Goal: Register for event/course

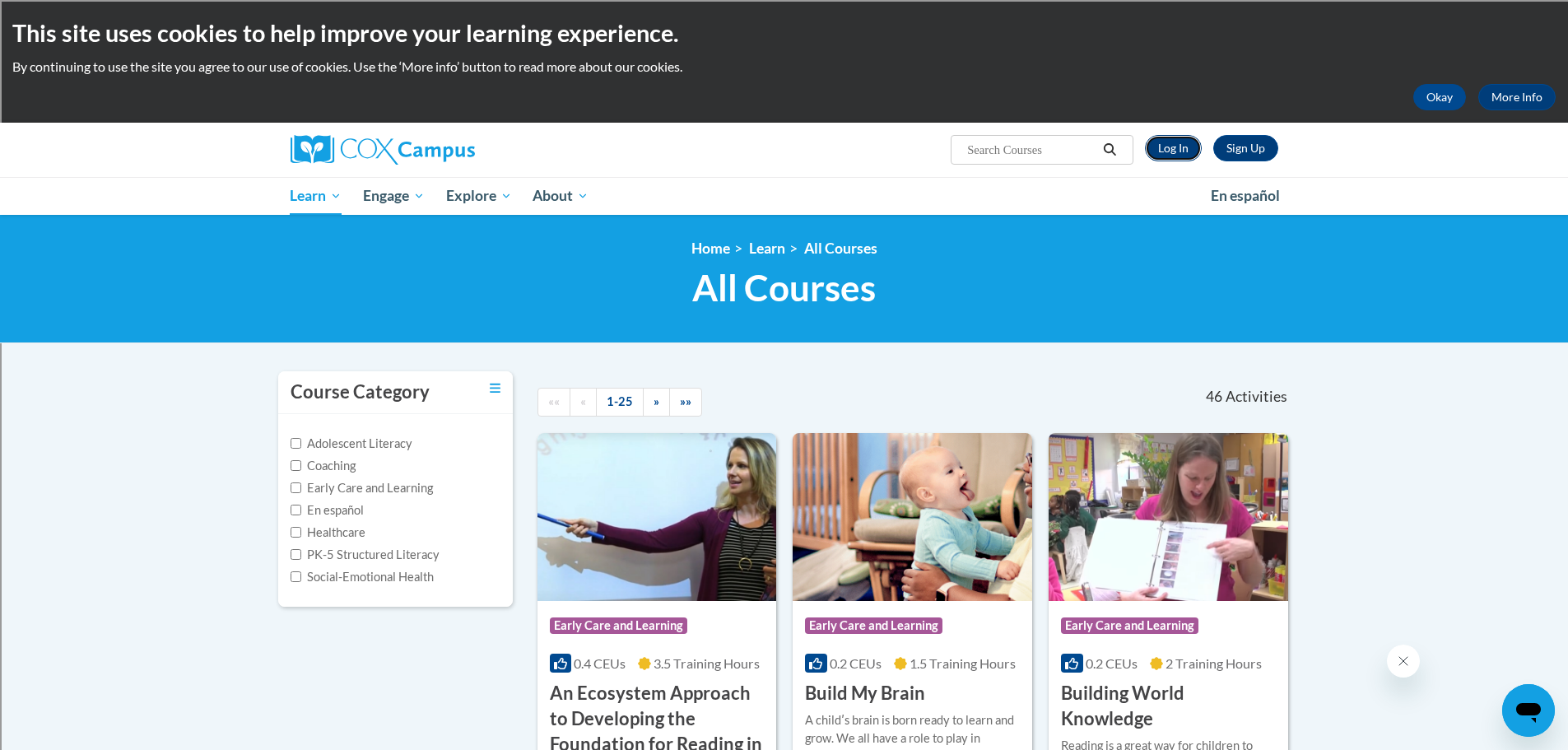
click at [1170, 146] on link "Log In" at bounding box center [1173, 148] width 57 height 27
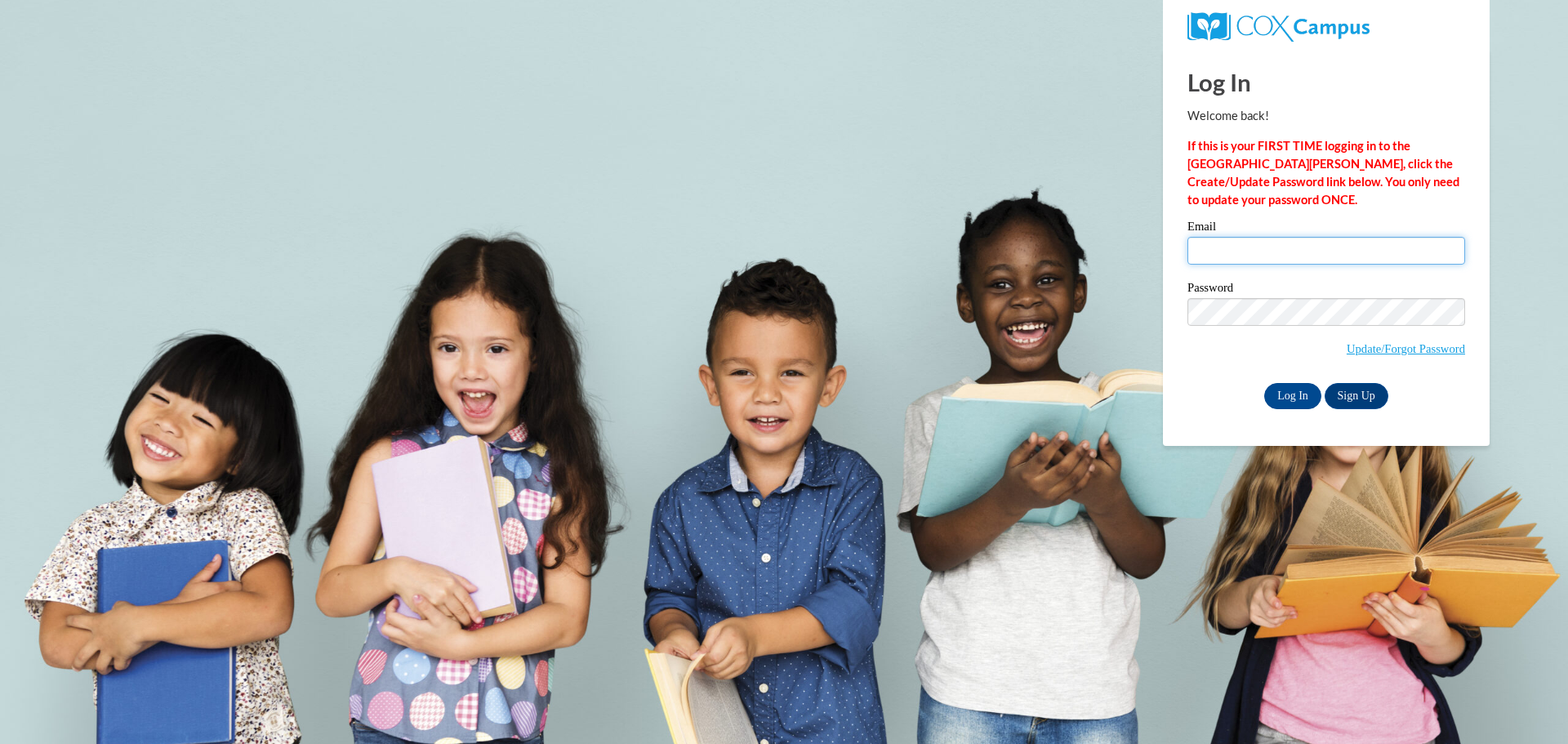
click at [1264, 253] on input "Email" at bounding box center [1327, 250] width 278 height 27
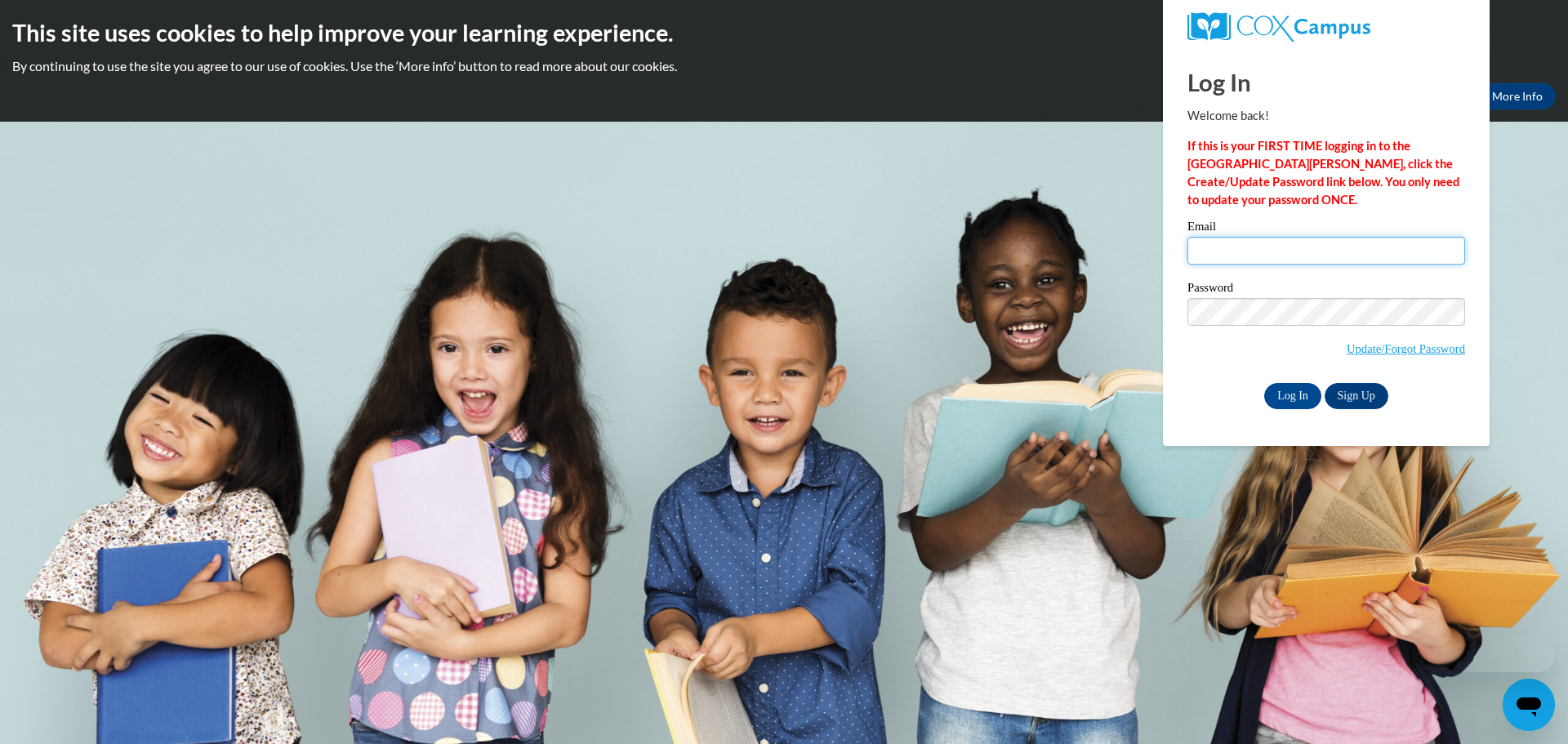
type input "tara.muszynski@rusd.org"
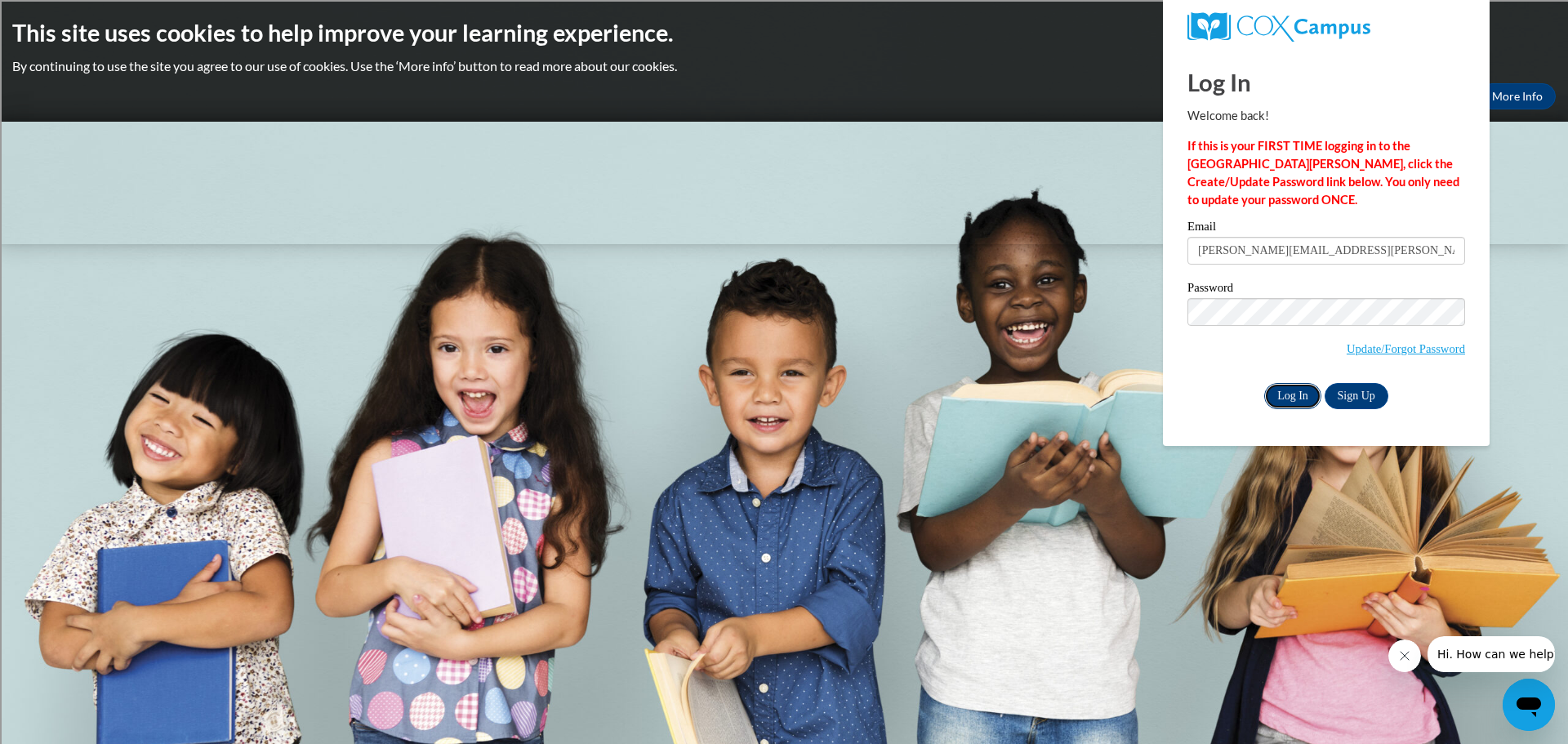
click at [1306, 399] on input "Log In" at bounding box center [1292, 396] width 57 height 27
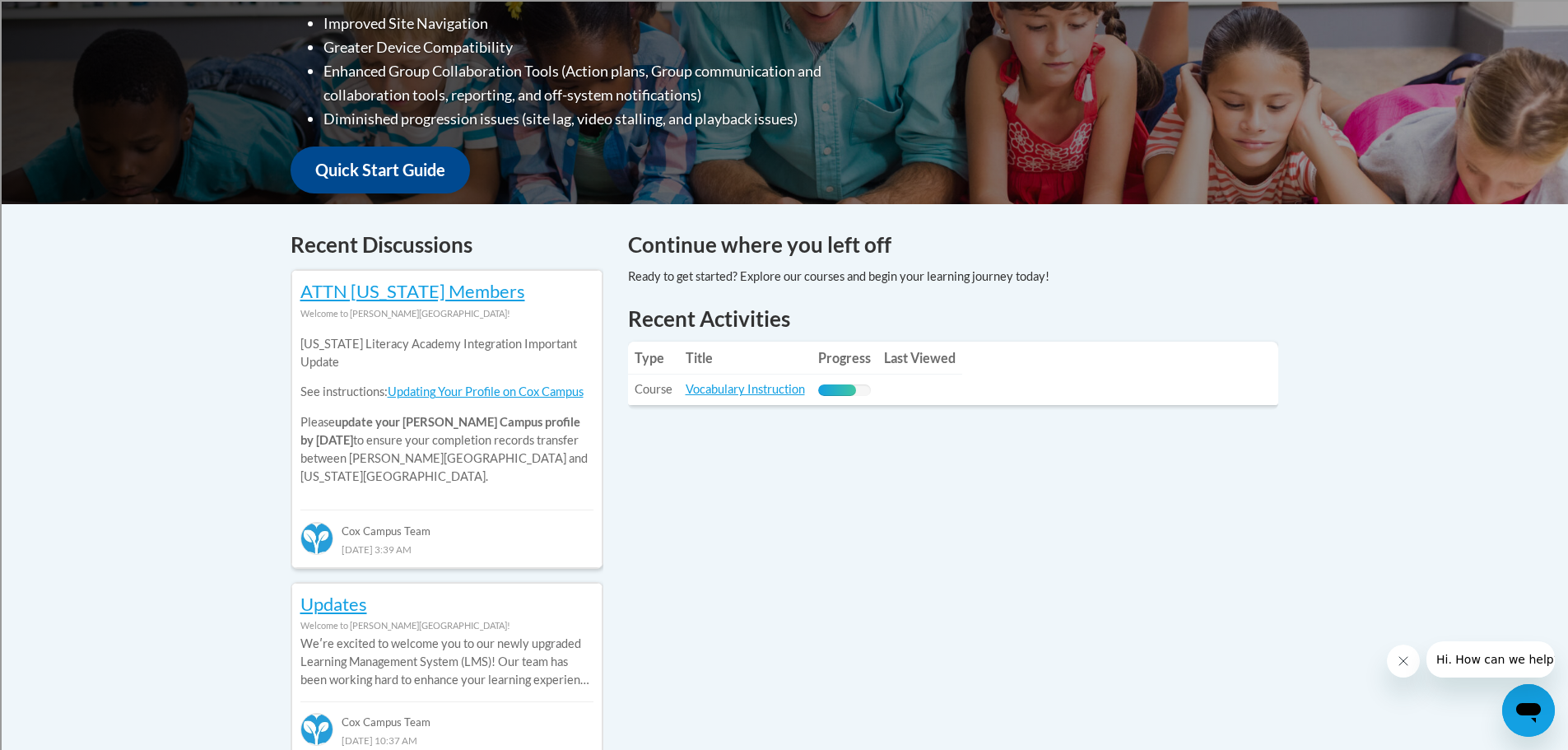
scroll to position [514, 0]
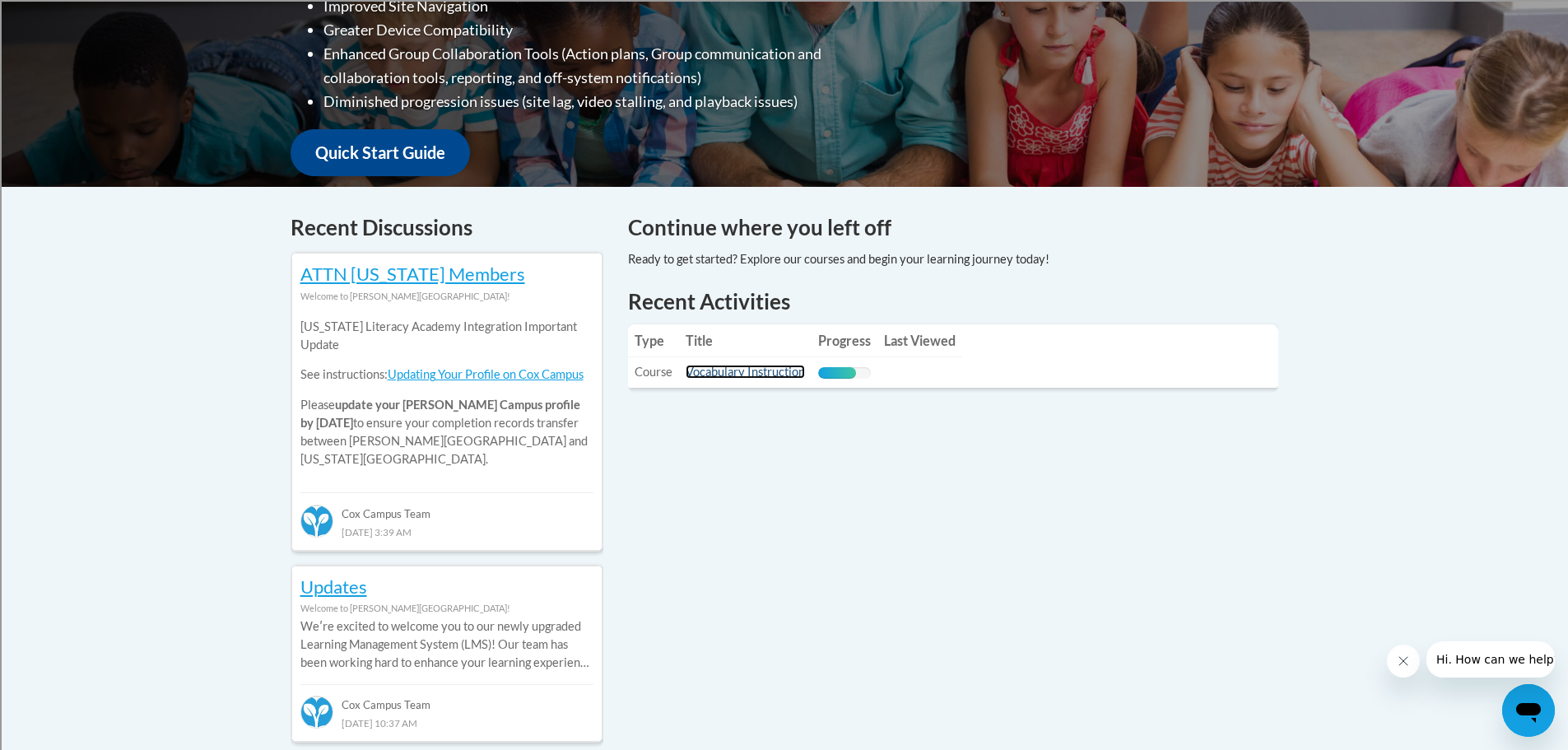
click at [786, 373] on link "Vocabulary Instruction" at bounding box center [745, 372] width 119 height 14
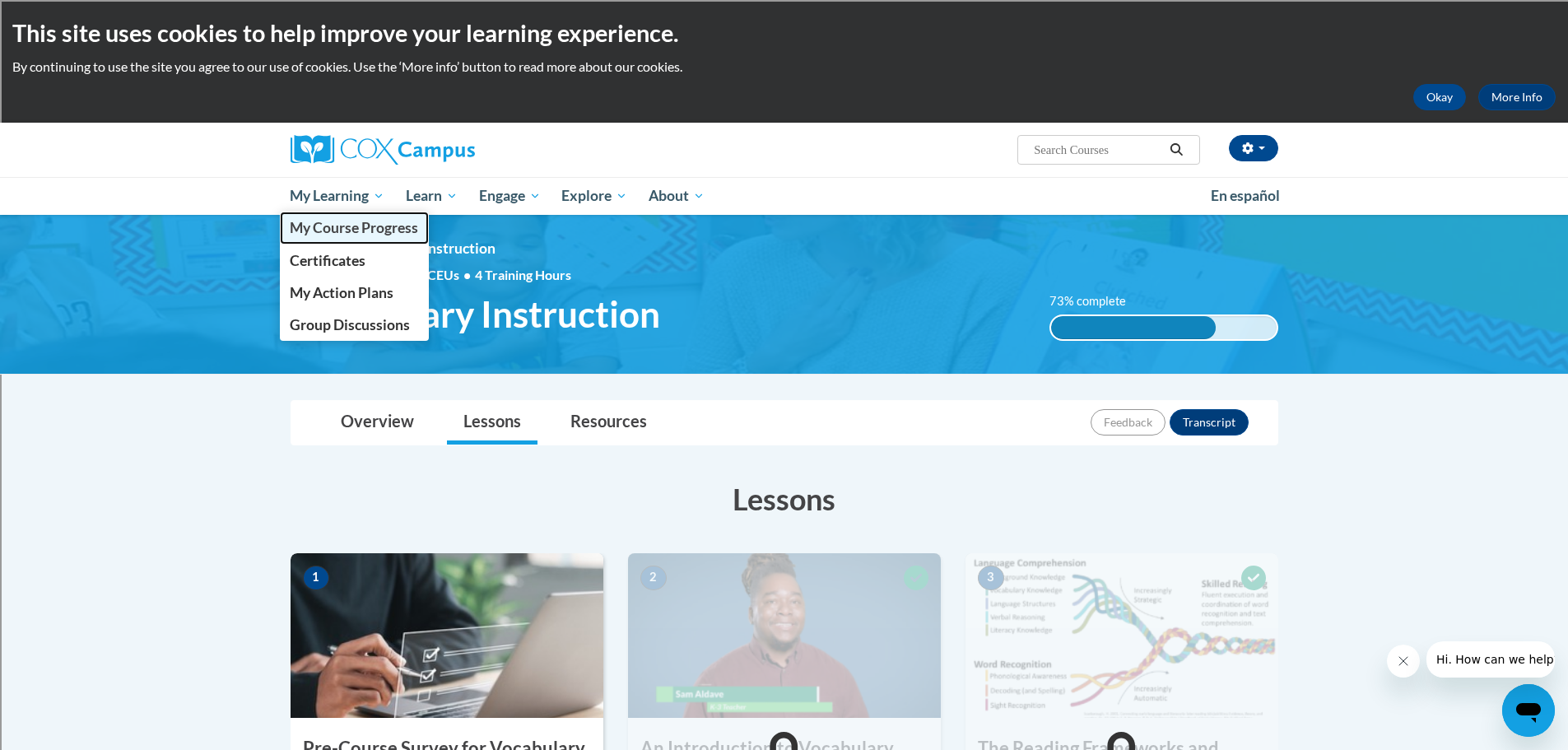
click at [349, 224] on span "My Course Progress" at bounding box center [354, 227] width 128 height 17
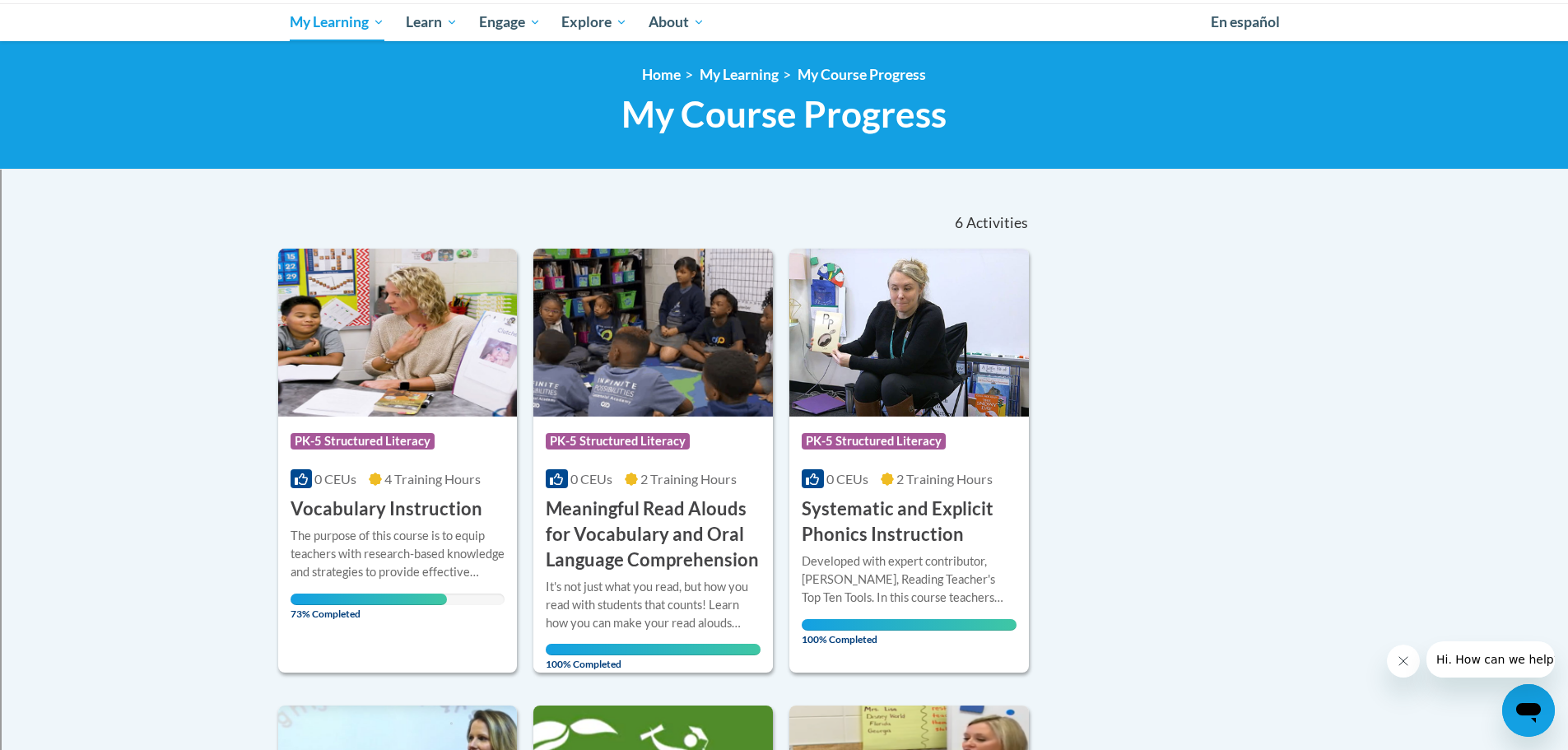
scroll to position [175, 0]
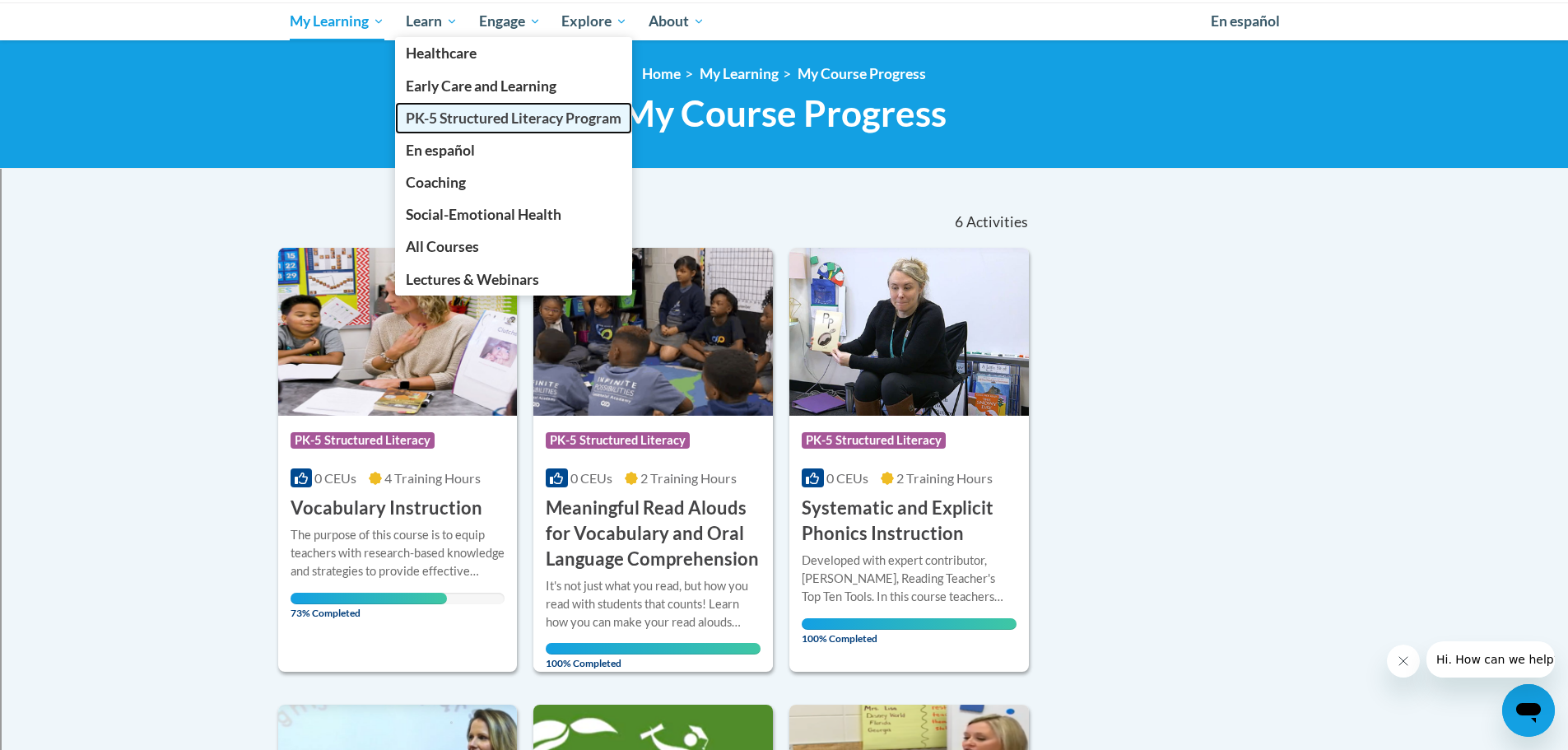
click at [465, 114] on span "PK-5 Structured Literacy Program" at bounding box center [513, 118] width 216 height 17
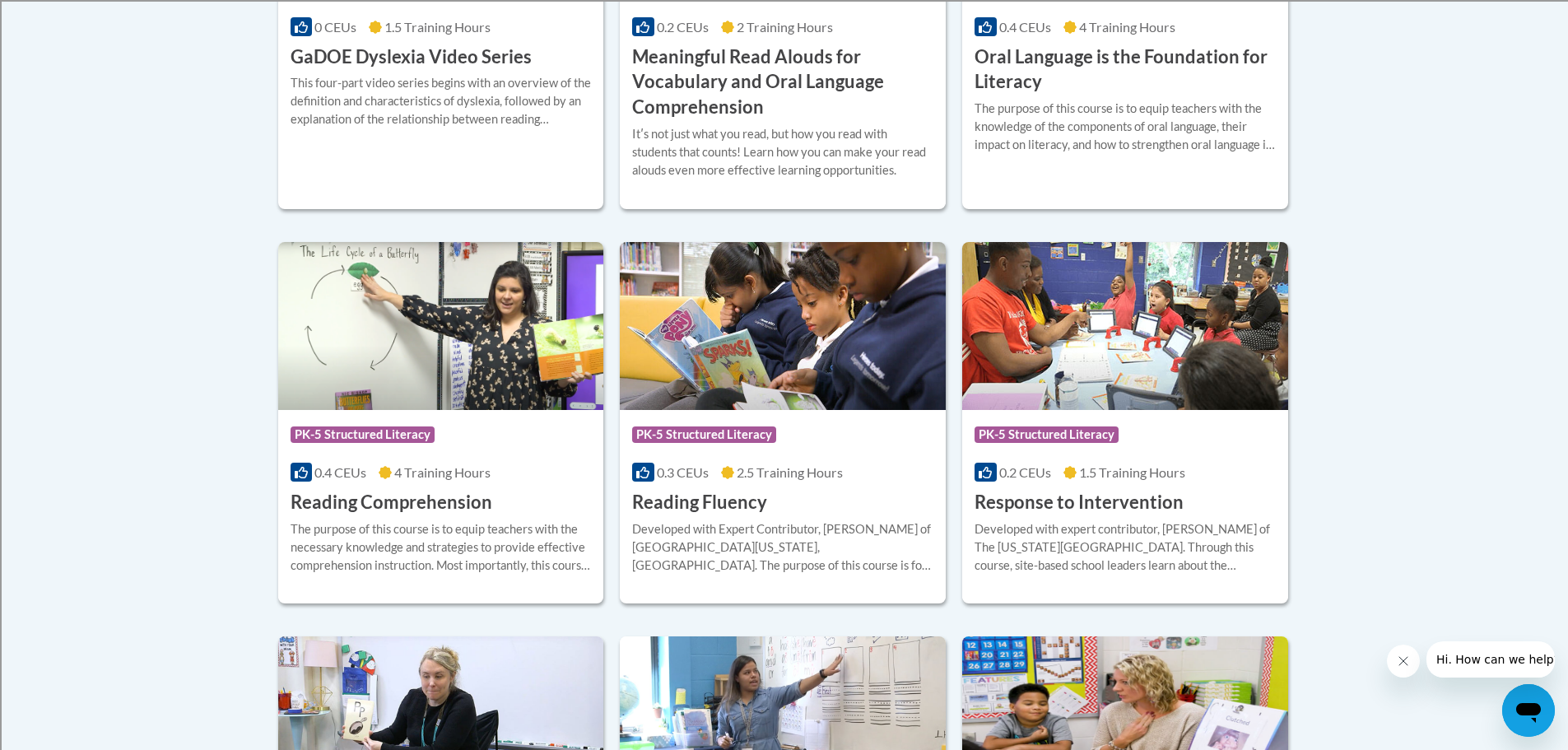
scroll to position [1358, 0]
click at [416, 491] on h3 "Reading Comprehension" at bounding box center [391, 501] width 201 height 26
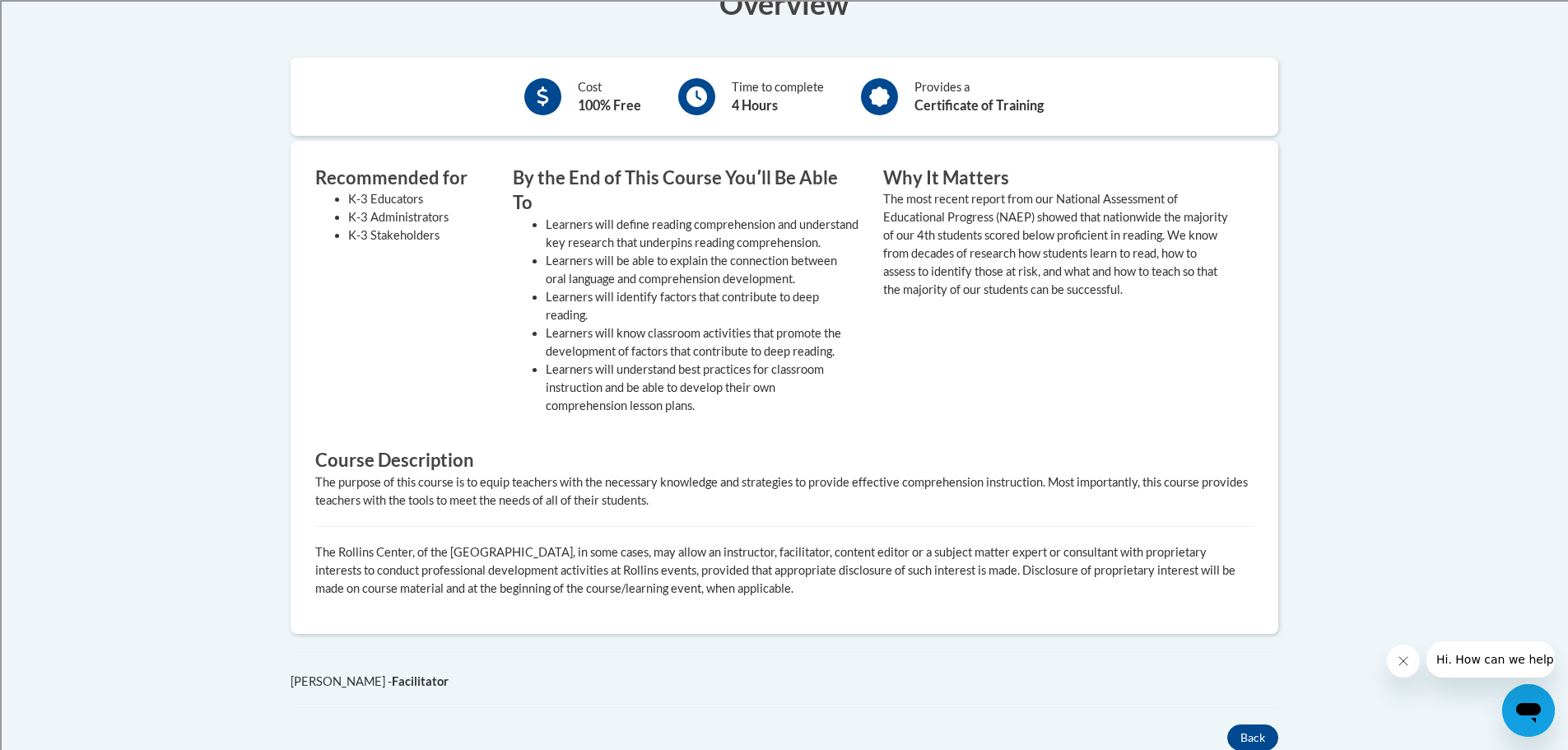
scroll to position [317, 0]
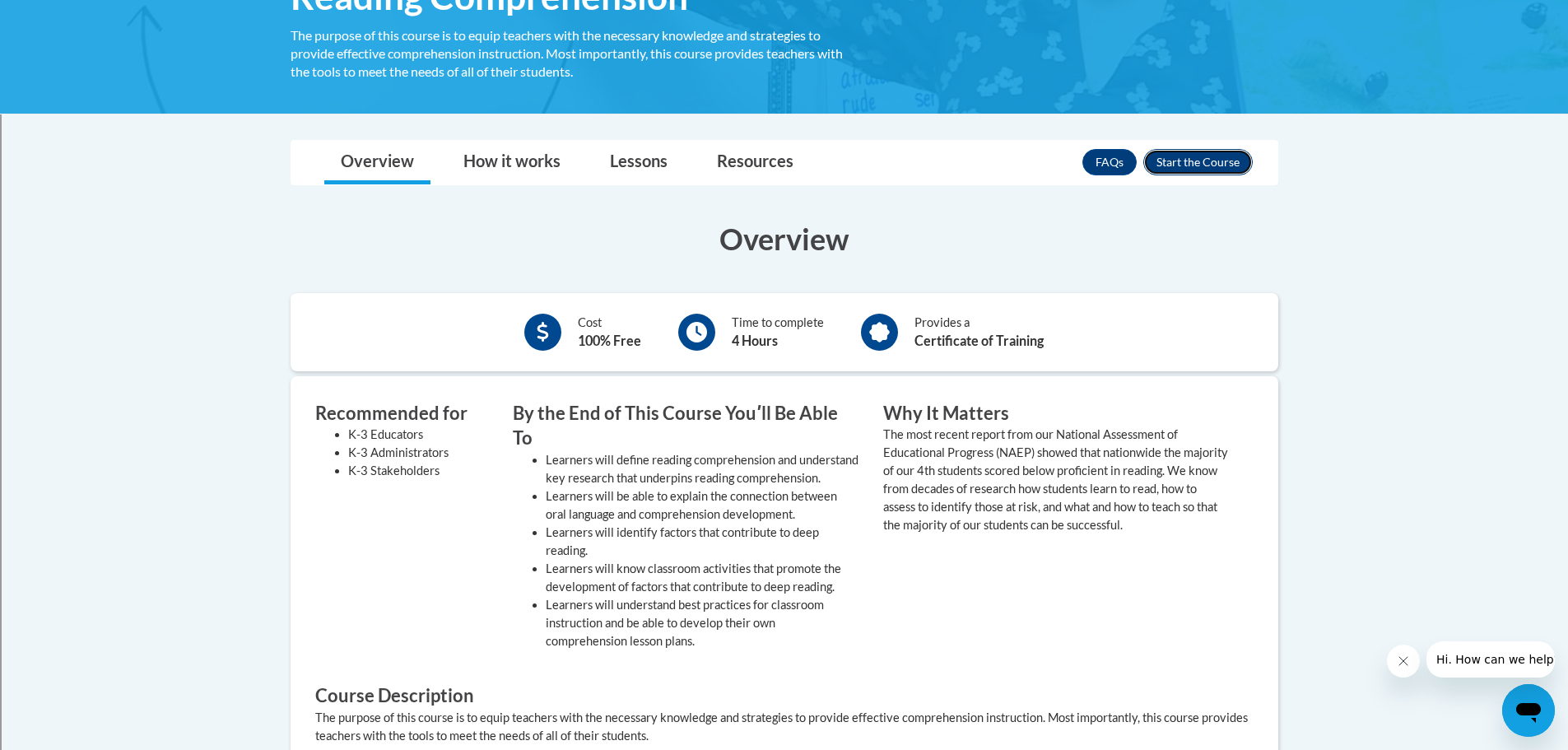
click at [1166, 159] on button "Enroll" at bounding box center [1198, 162] width 110 height 27
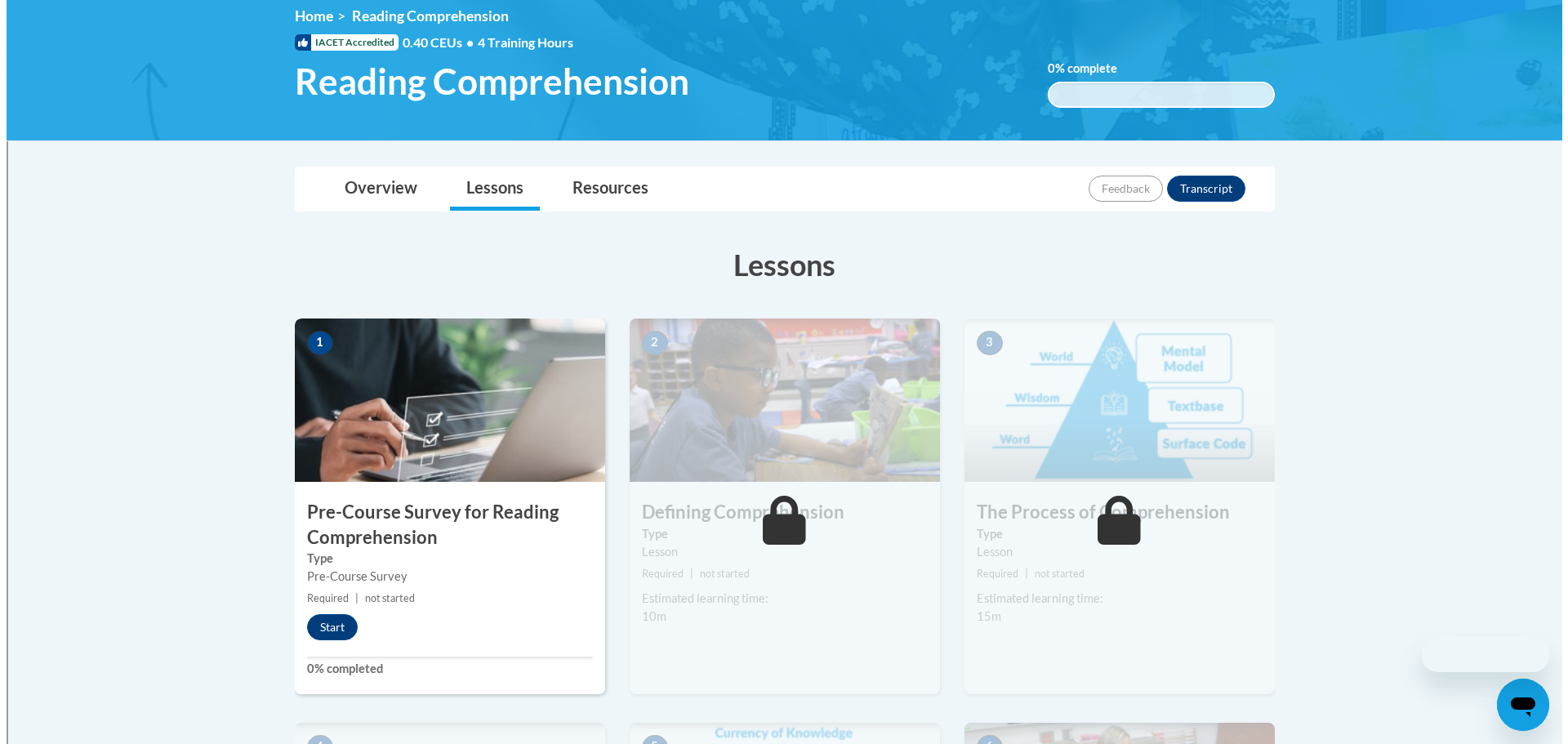
scroll to position [231, 0]
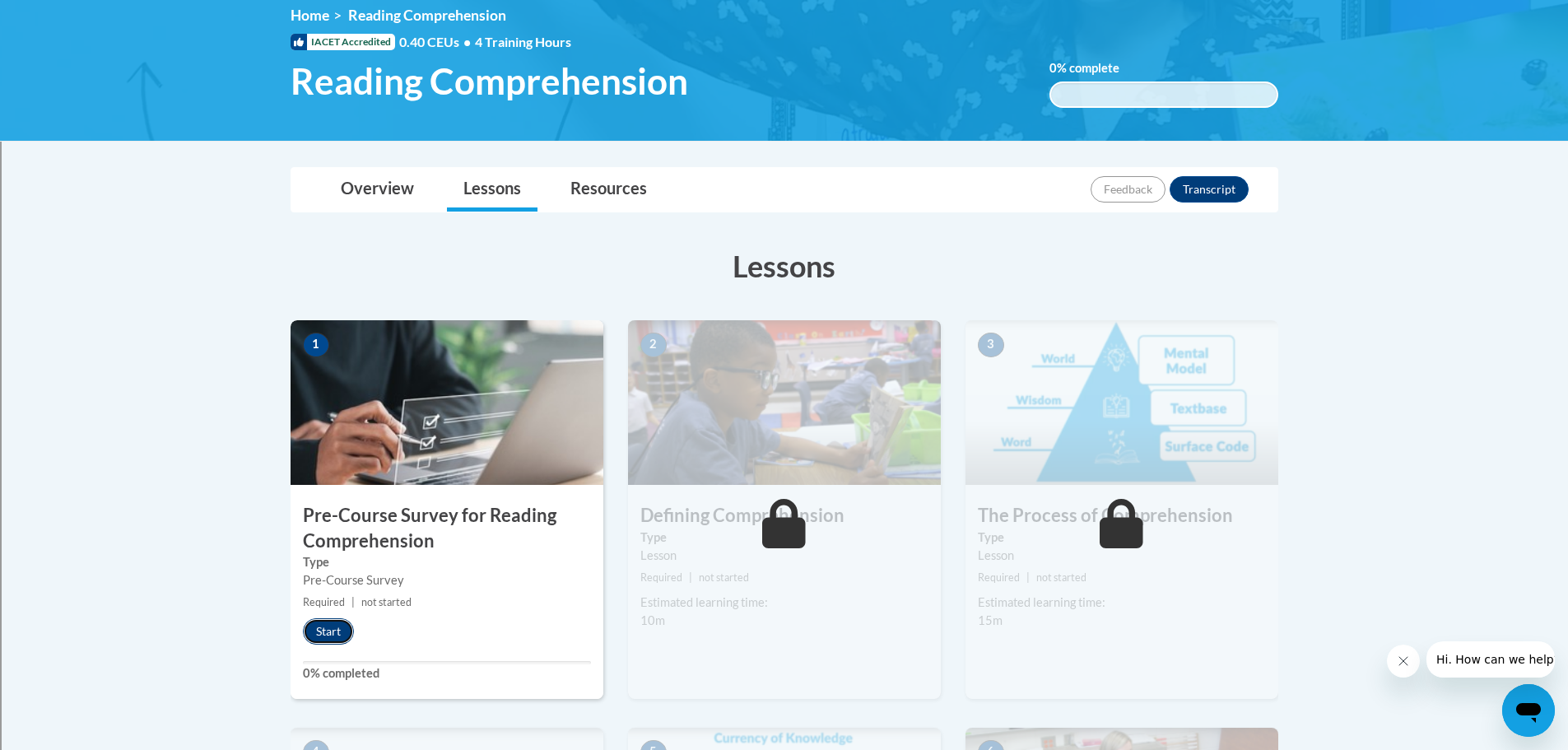
click at [324, 637] on button "Start" at bounding box center [328, 631] width 51 height 27
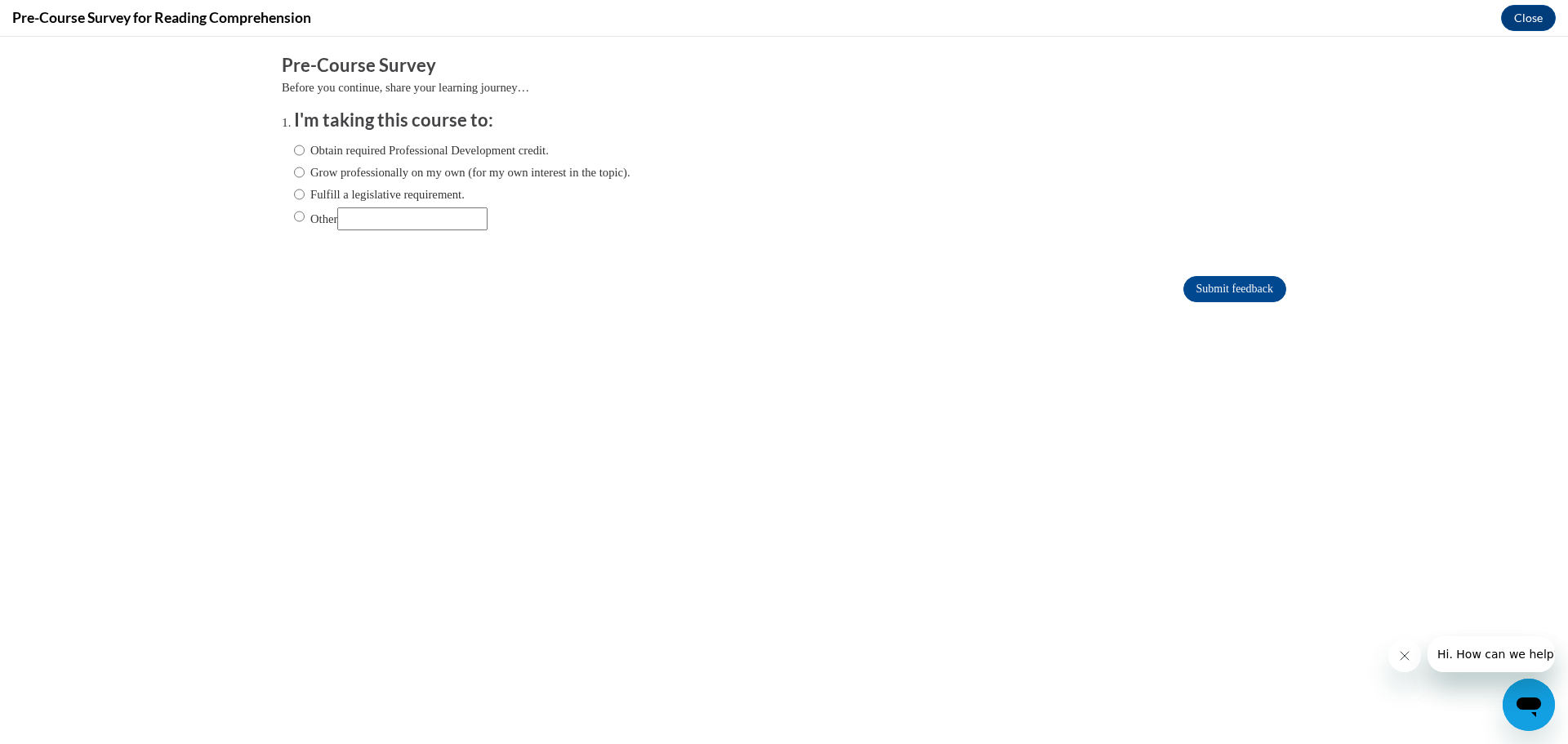
scroll to position [0, 0]
click at [306, 152] on label "Obtain required Professional Development credit." at bounding box center [421, 150] width 255 height 18
click at [304, 152] on input "Obtain required Professional Development credit." at bounding box center [299, 150] width 11 height 18
radio input "true"
click at [1206, 297] on input "Submit feedback" at bounding box center [1235, 289] width 103 height 27
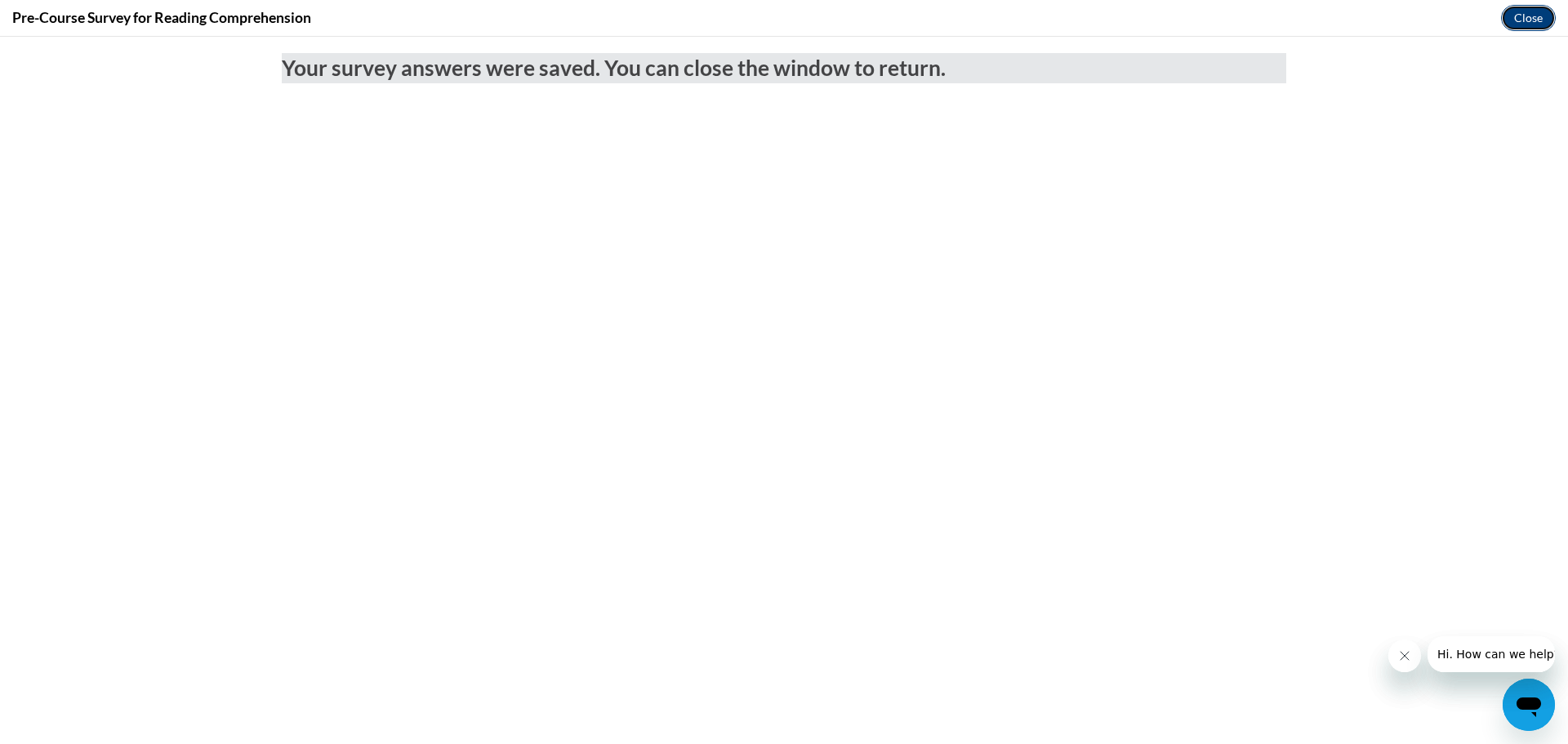
click at [1511, 16] on button "Close" at bounding box center [1528, 19] width 55 height 27
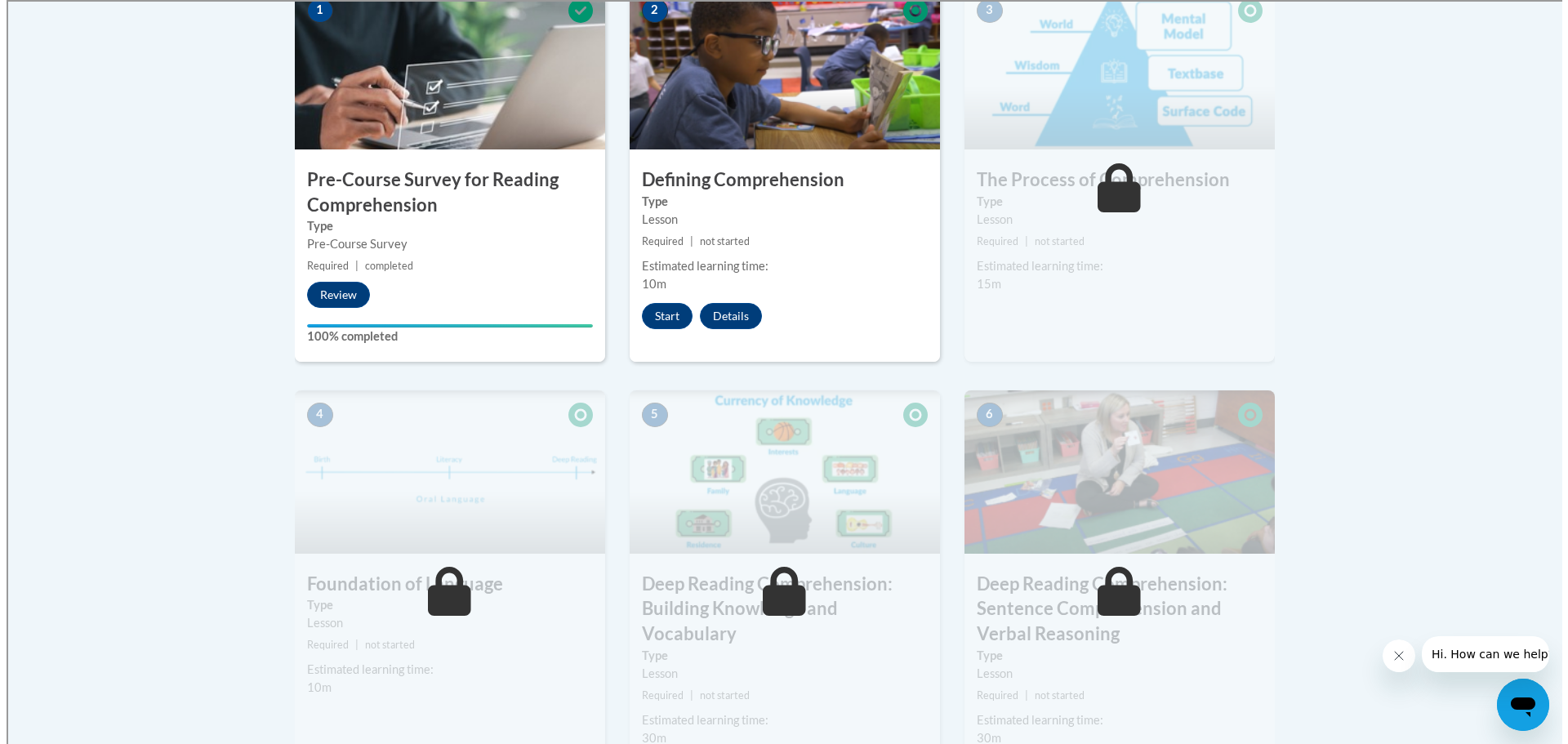
scroll to position [562, 0]
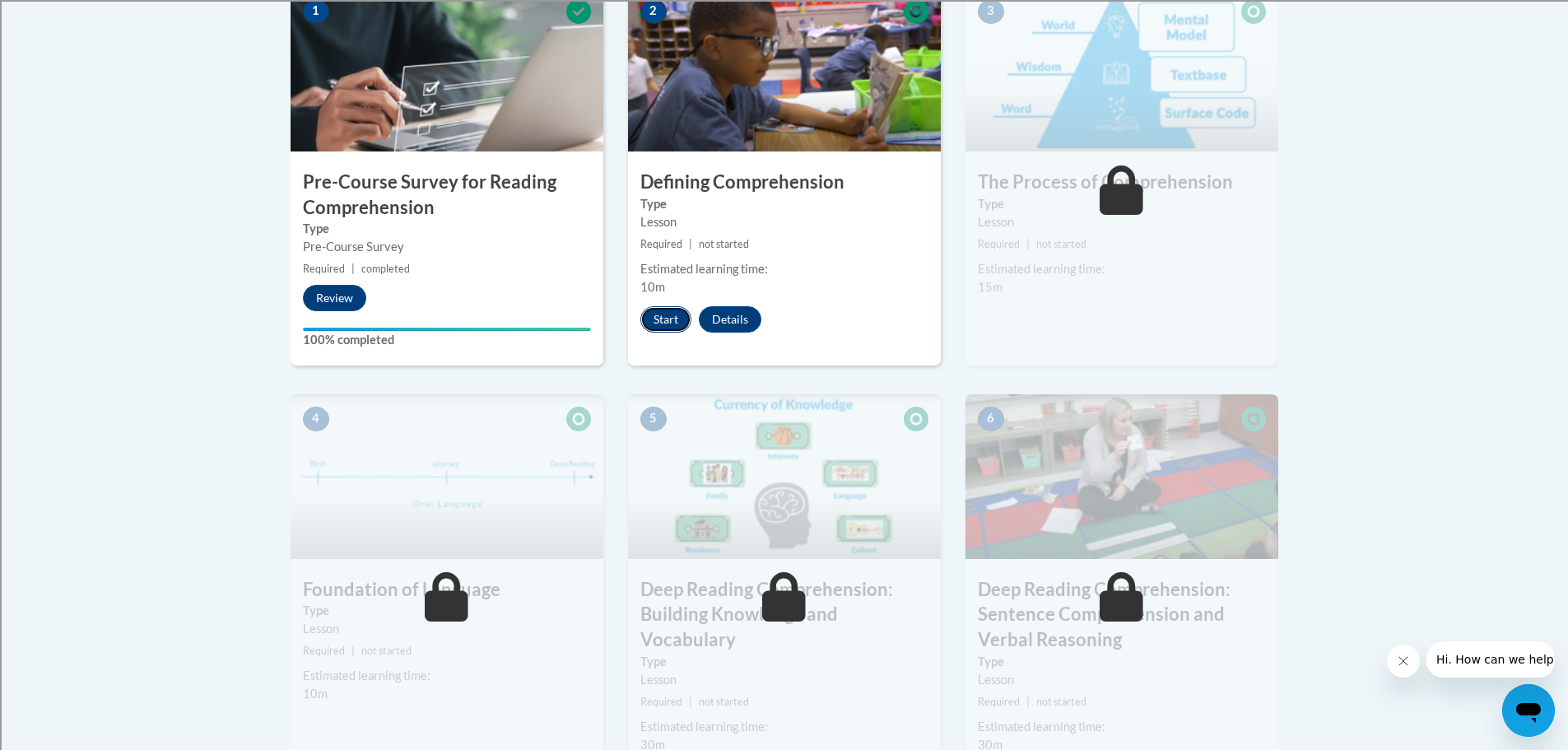
click at [682, 314] on button "Start" at bounding box center [665, 319] width 51 height 27
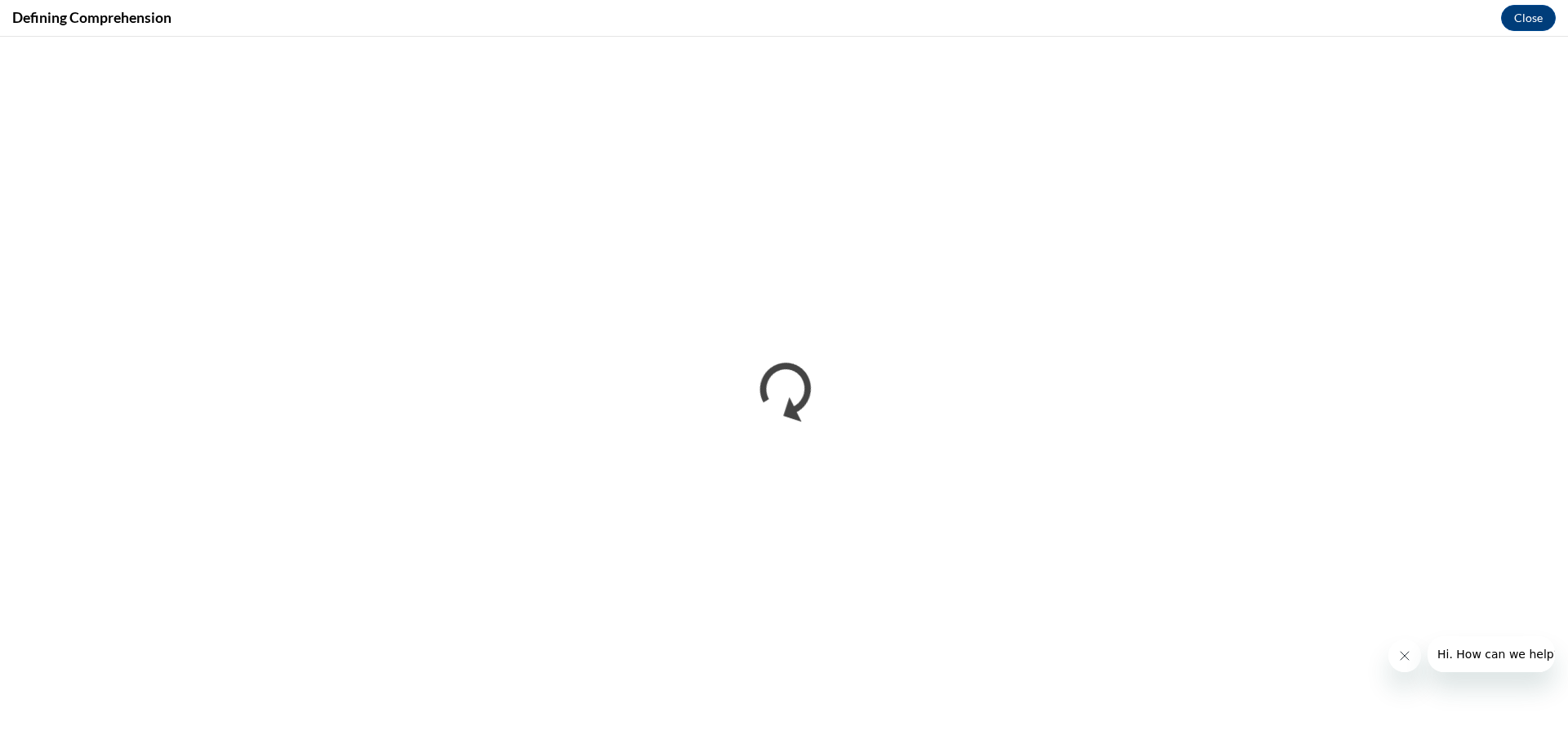
scroll to position [0, 0]
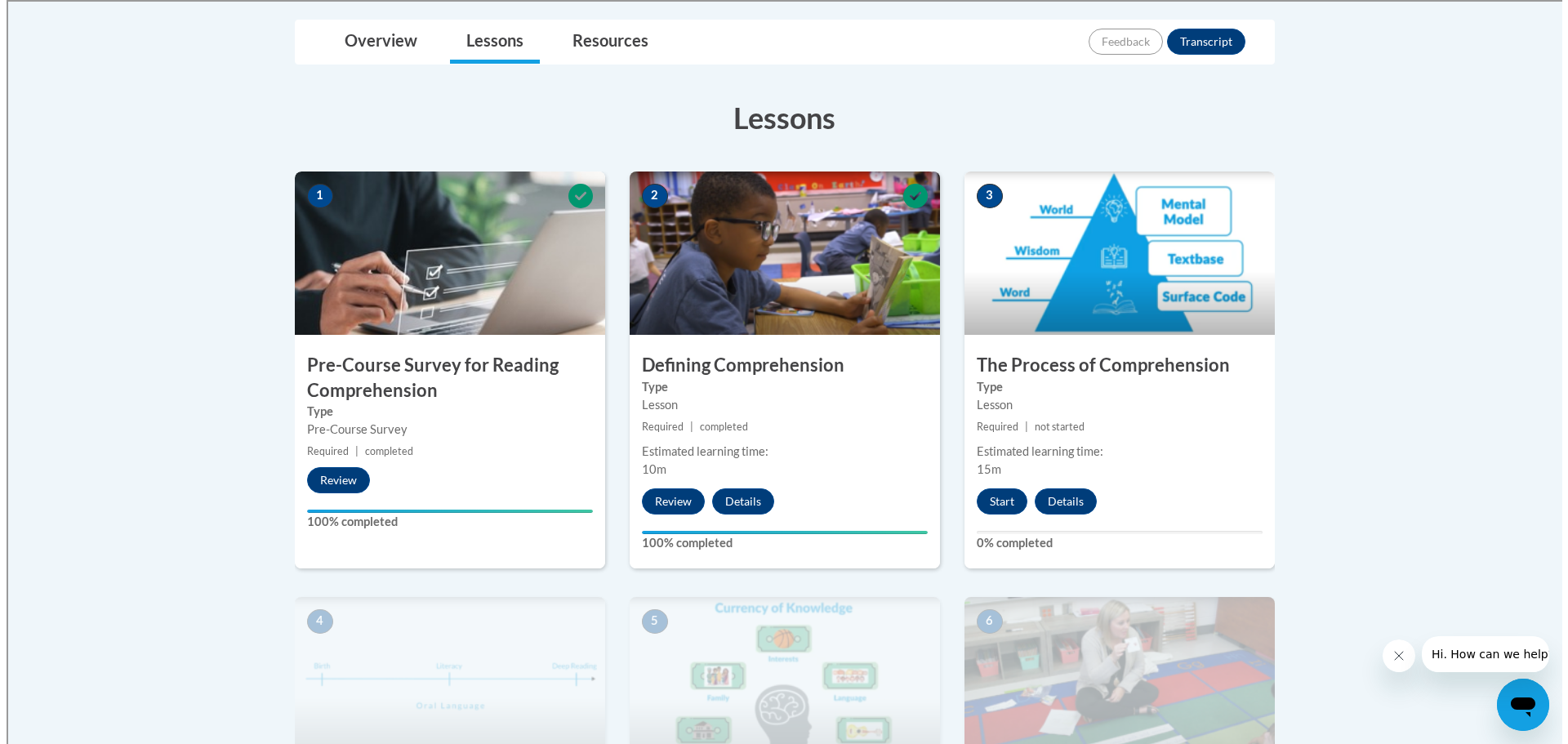
scroll to position [432, 0]
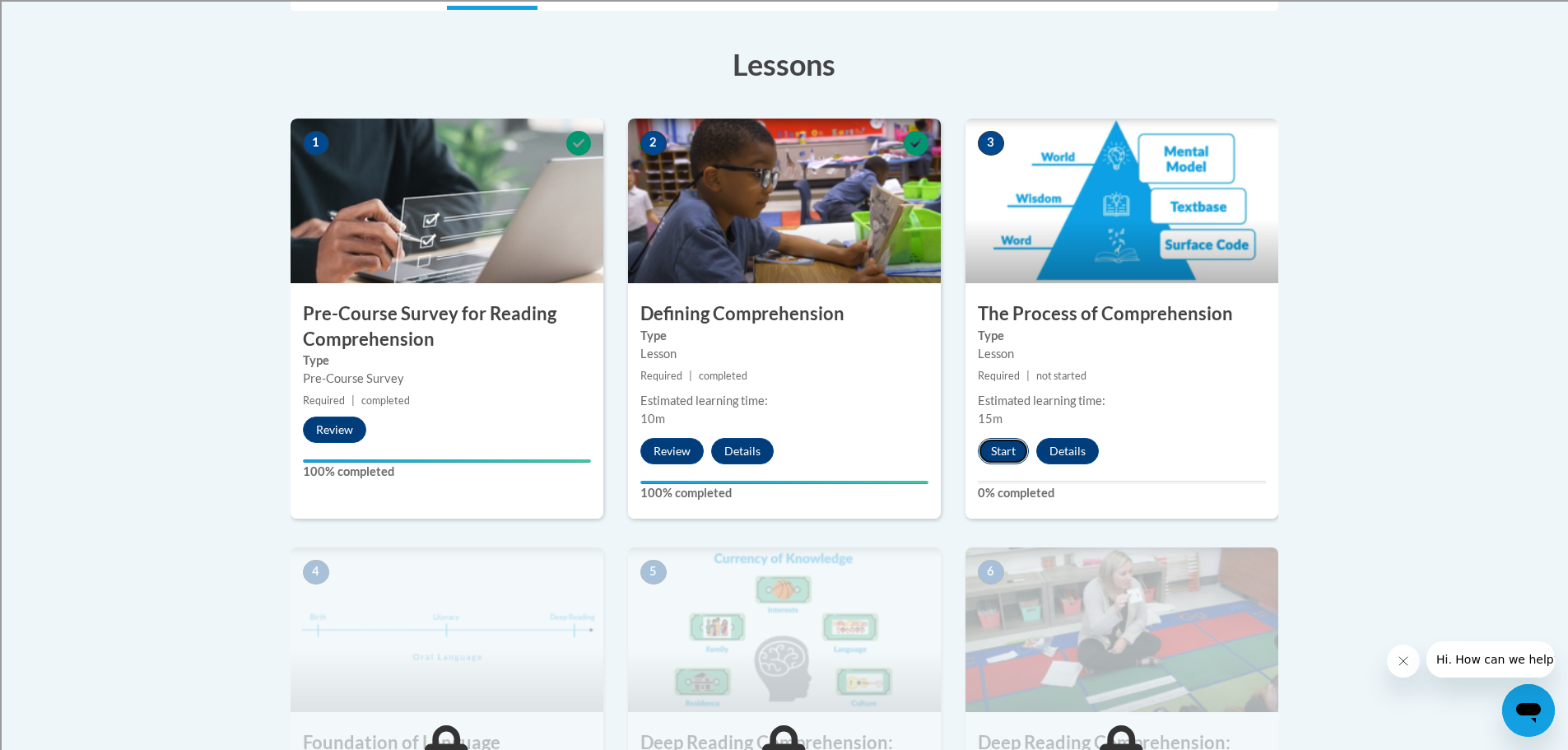
click at [991, 457] on button "Start" at bounding box center [1003, 451] width 51 height 27
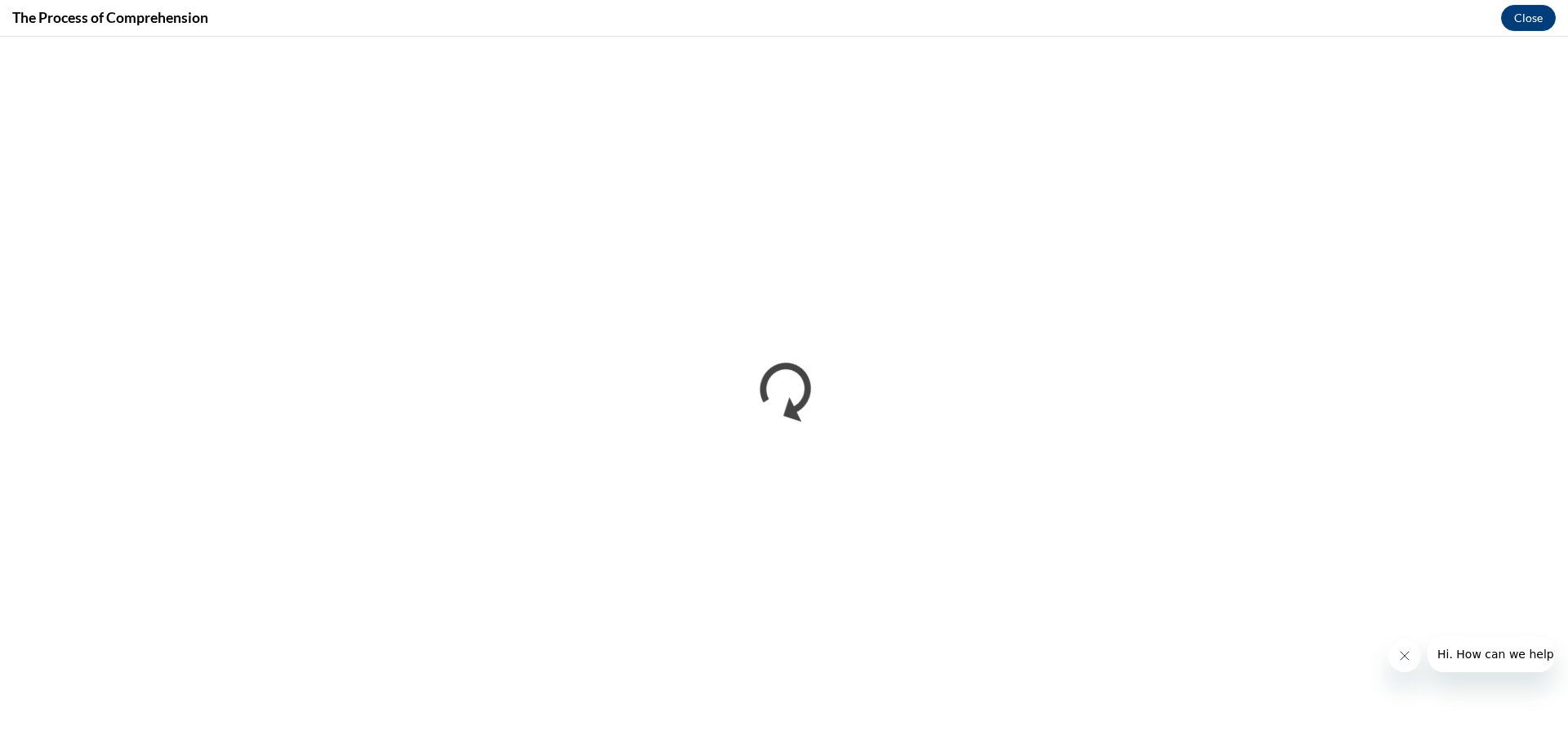
scroll to position [0, 0]
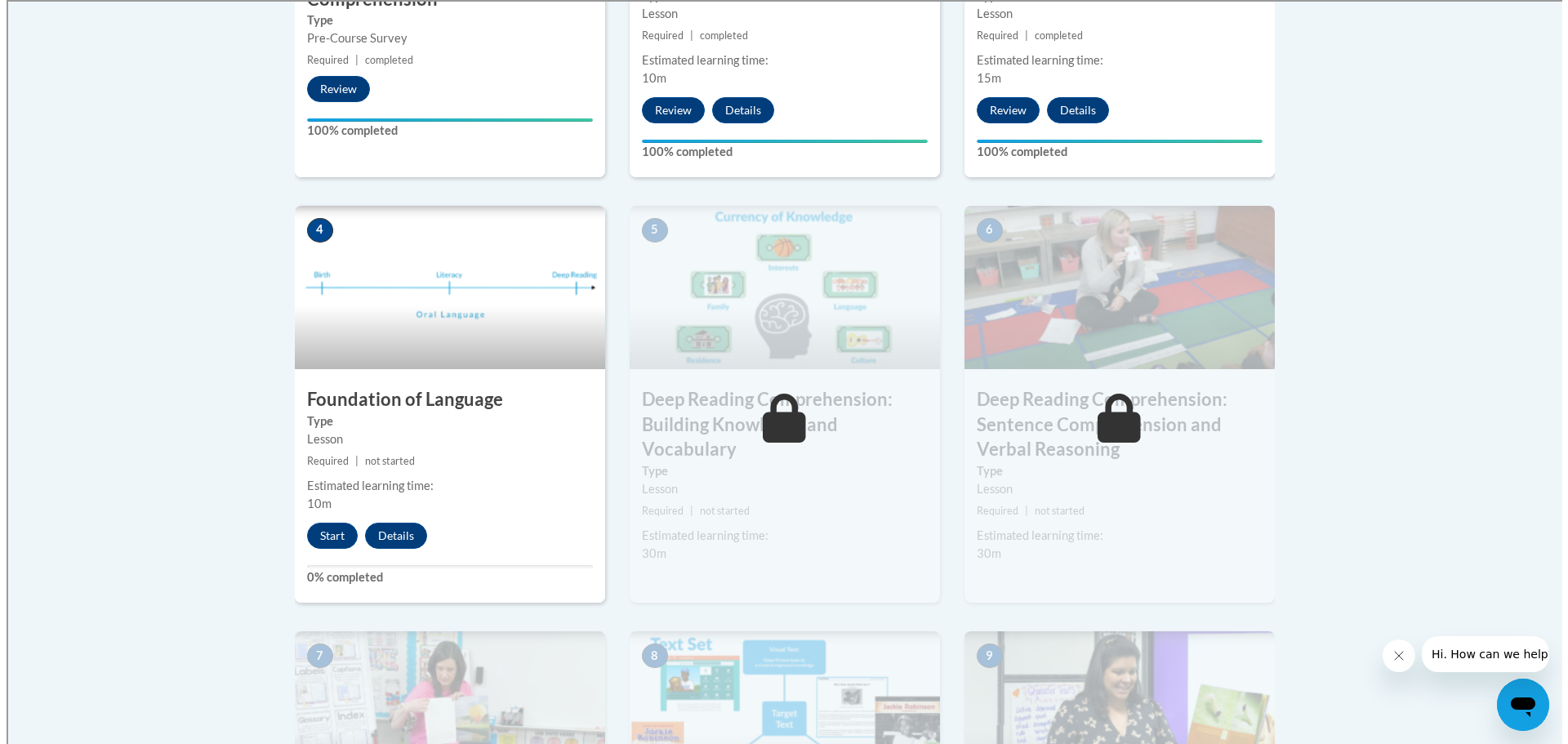
scroll to position [770, 0]
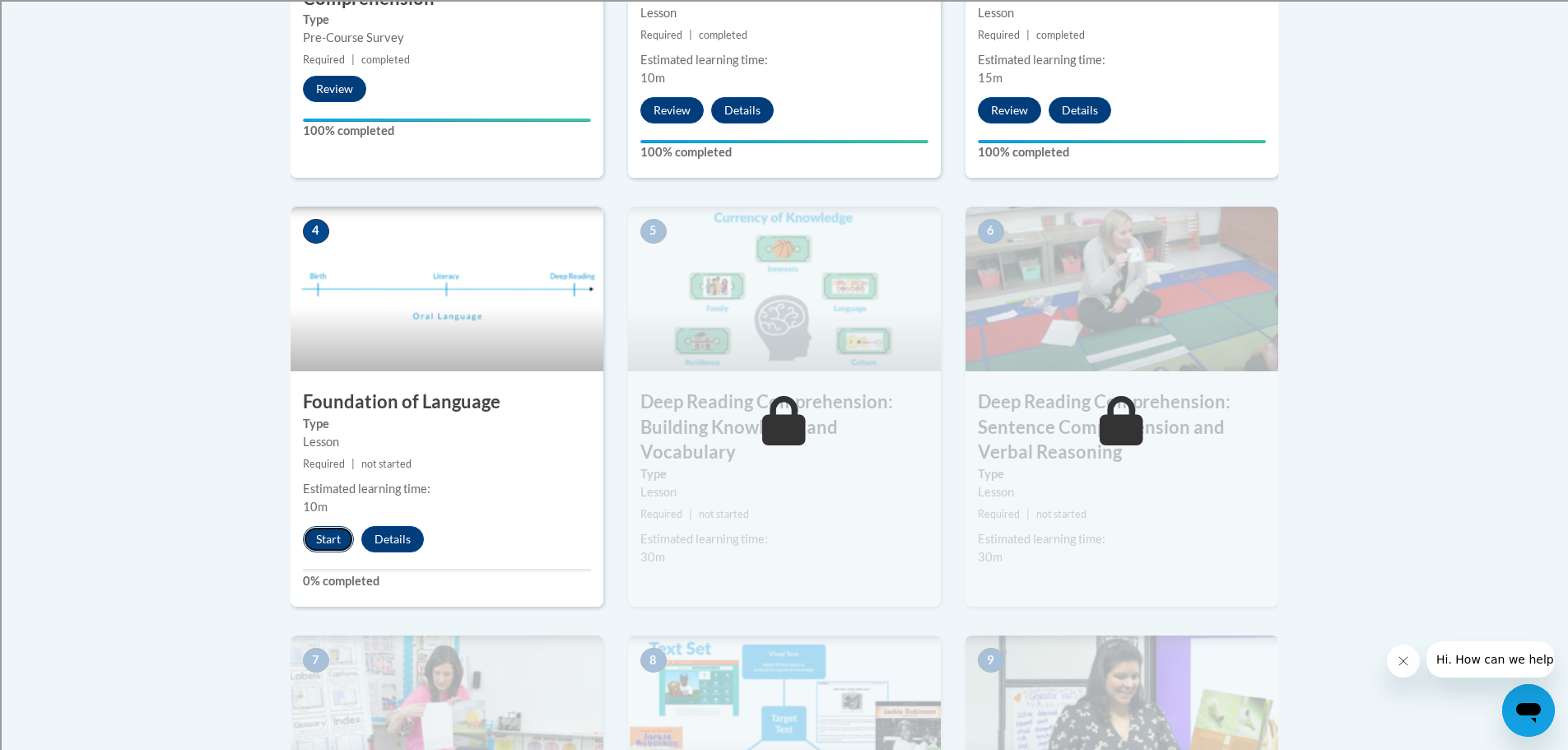
click at [327, 532] on button "Start" at bounding box center [328, 540] width 51 height 27
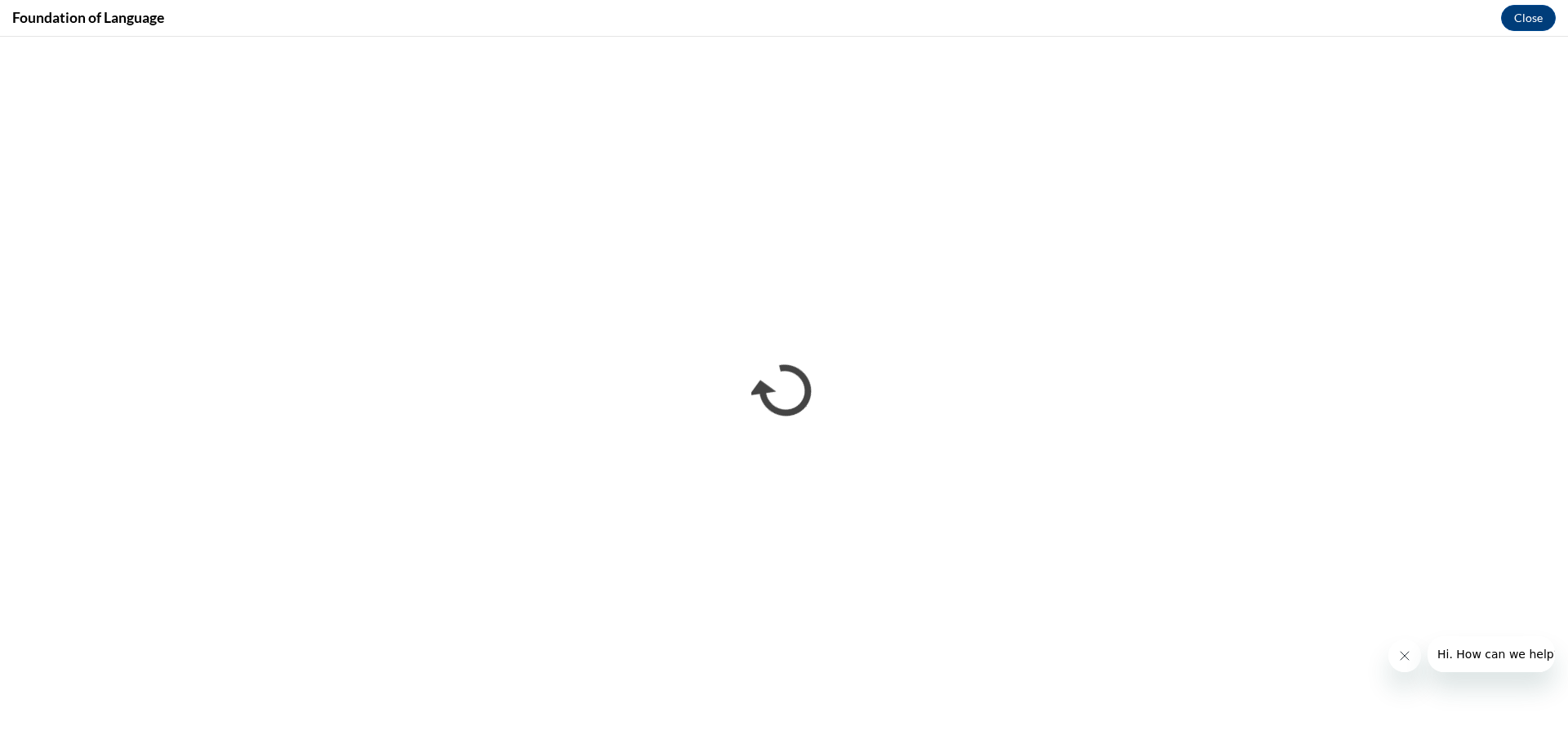
scroll to position [0, 0]
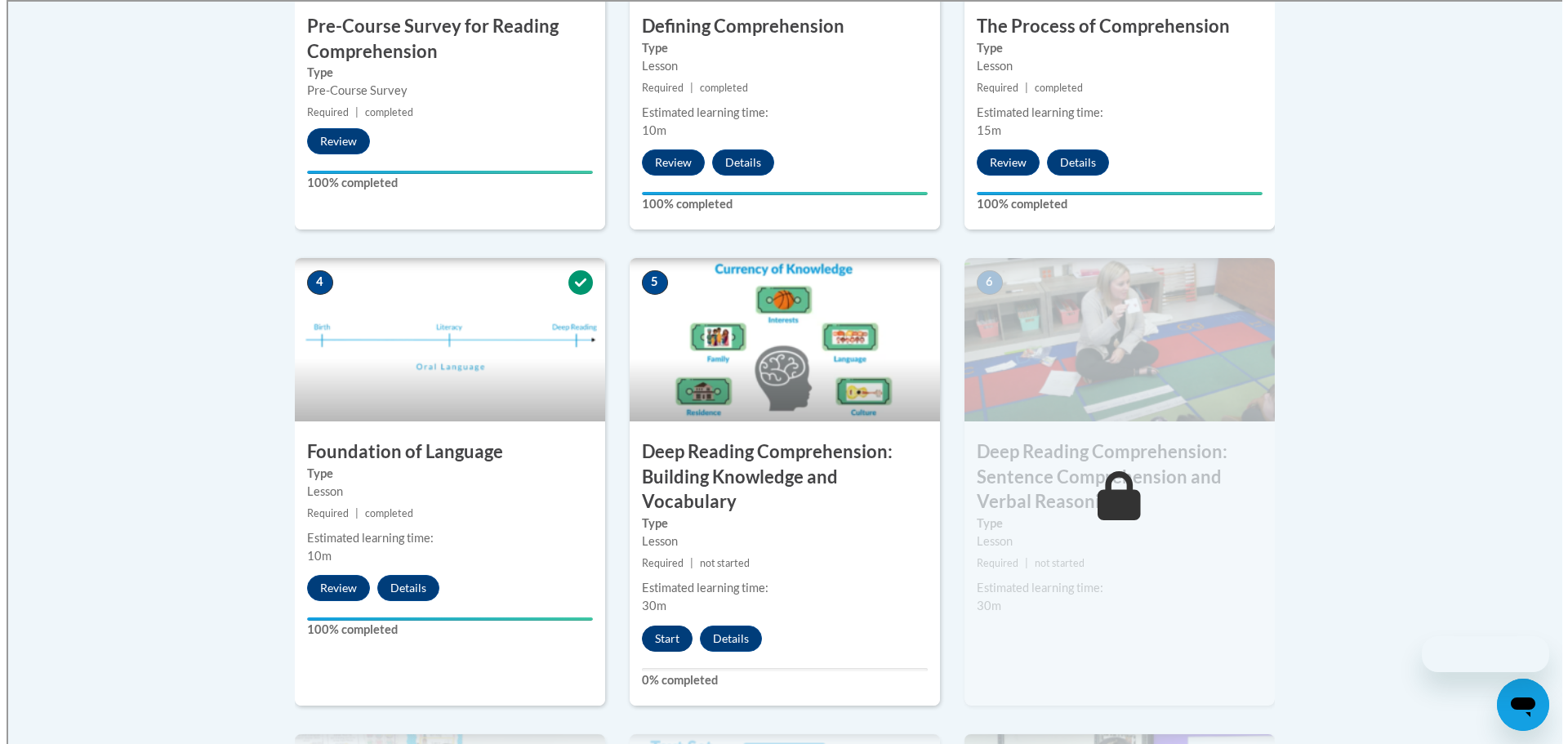
scroll to position [722, 0]
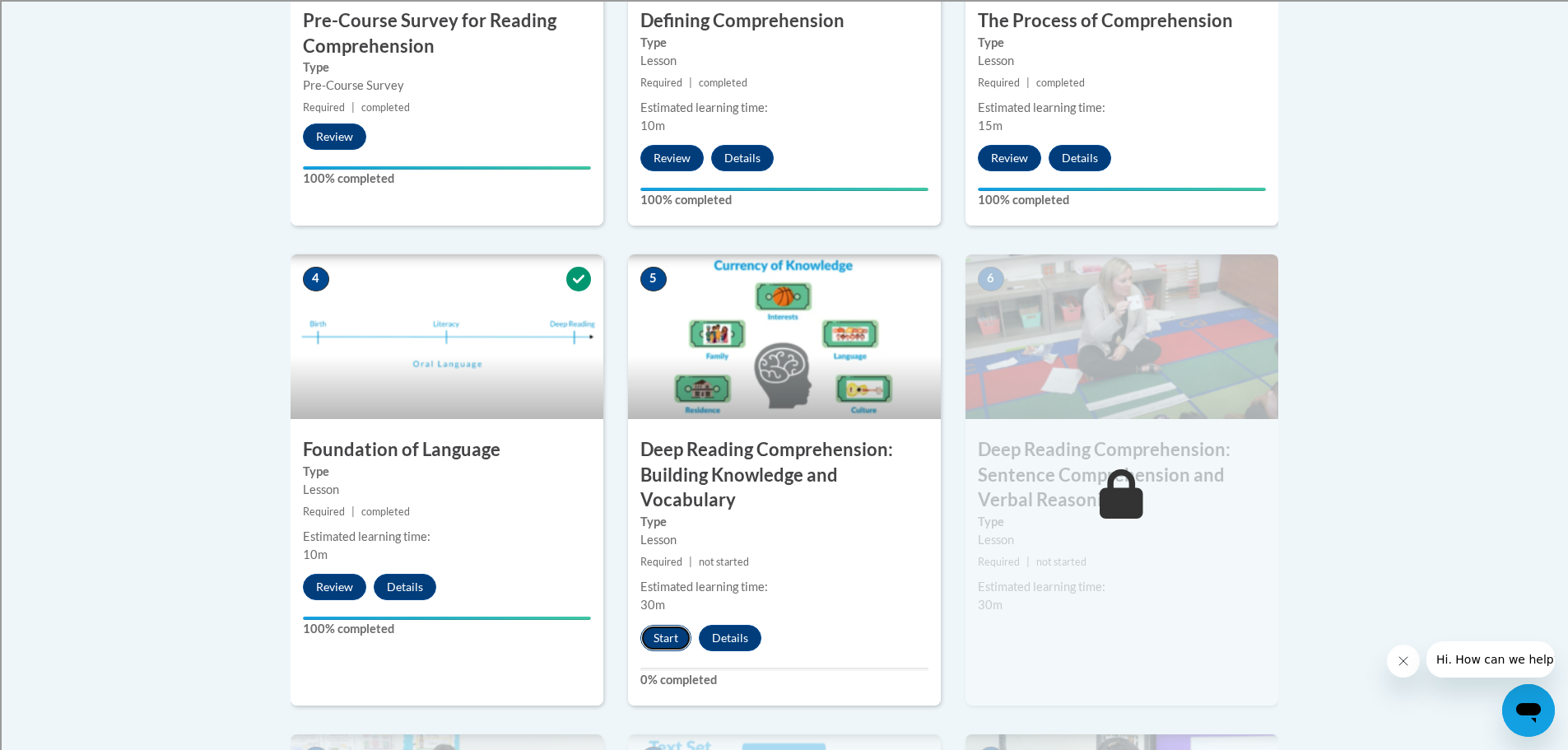
click at [660, 635] on button "Start" at bounding box center [665, 639] width 51 height 27
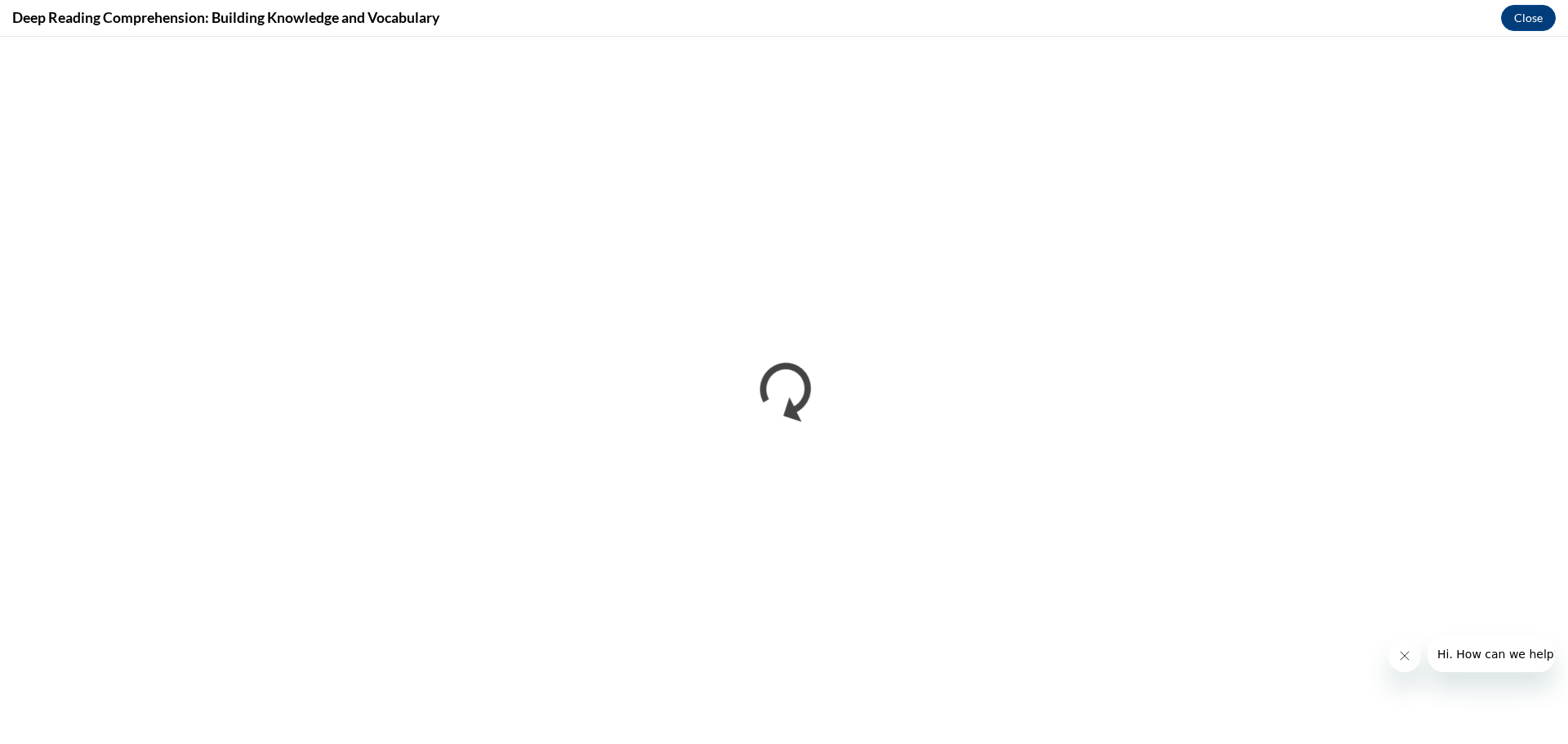
scroll to position [0, 0]
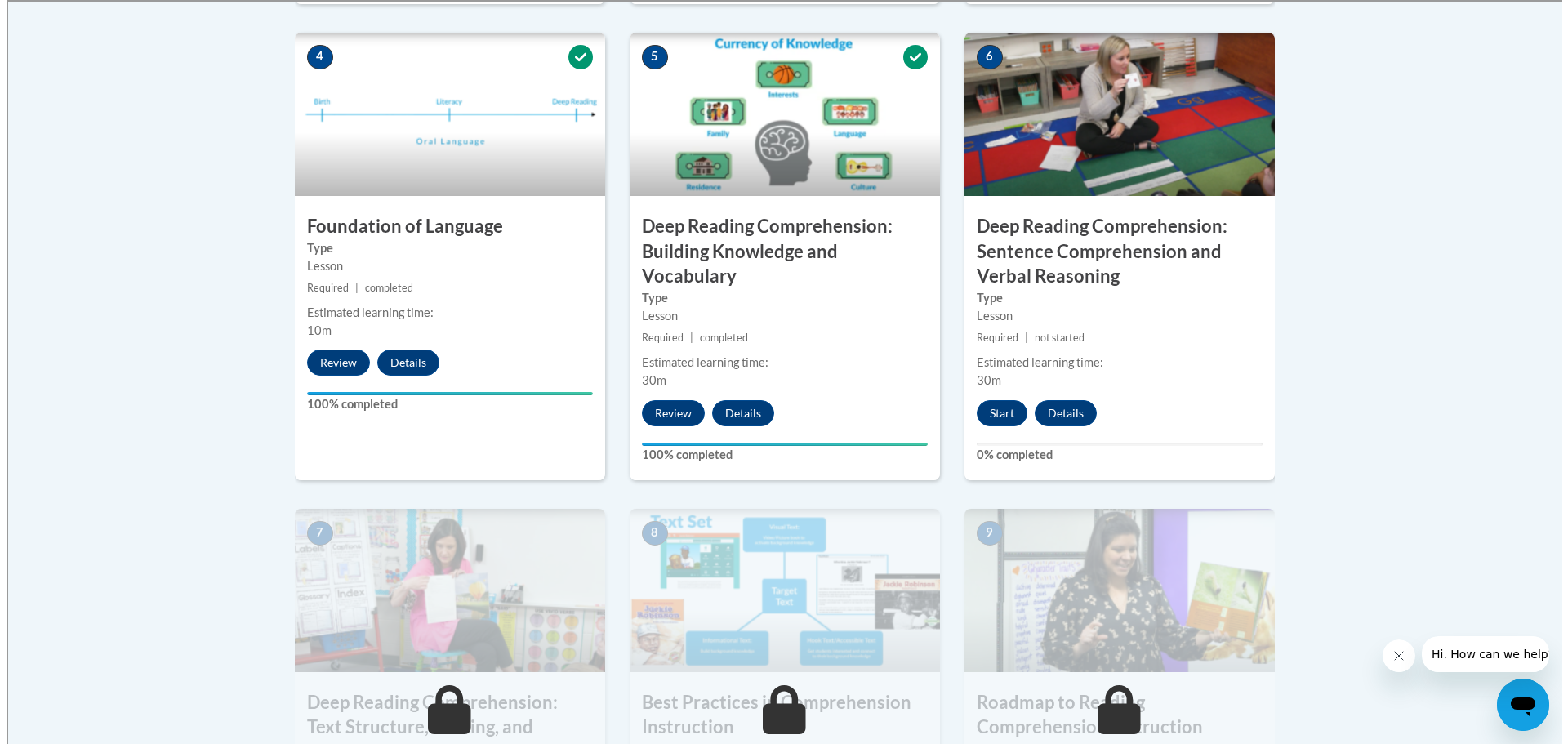
scroll to position [929, 0]
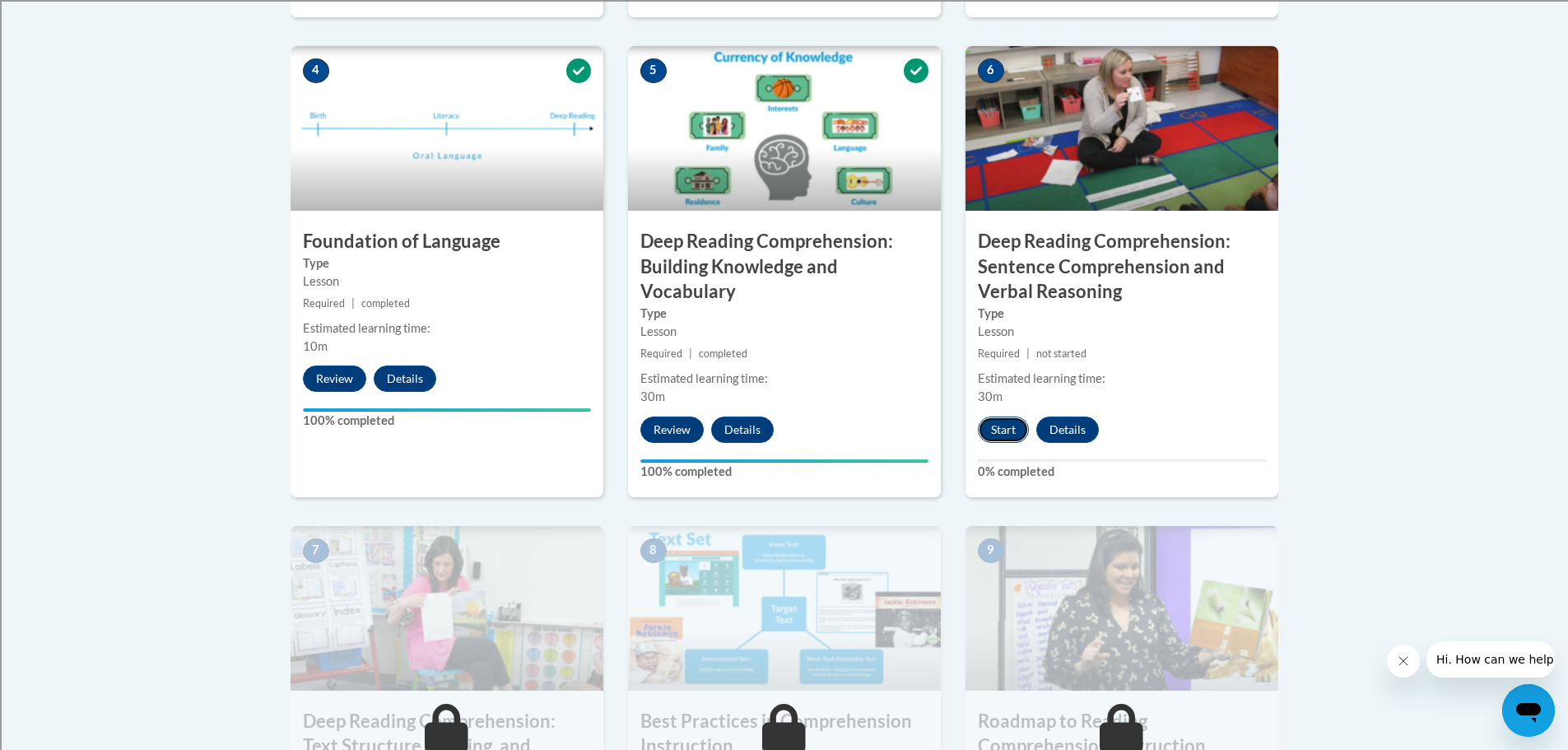
click at [1006, 418] on button "Start" at bounding box center [1003, 430] width 51 height 27
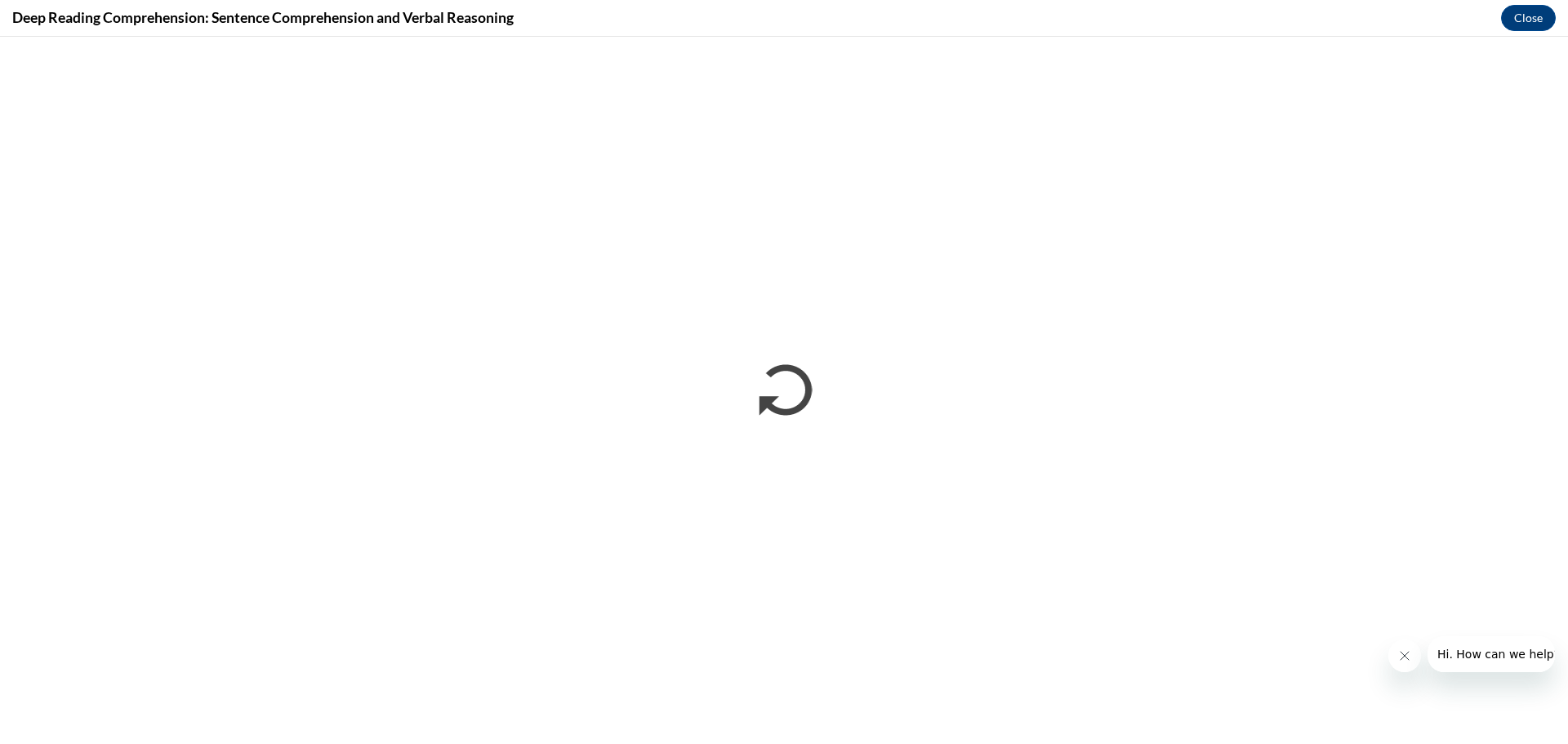
scroll to position [0, 0]
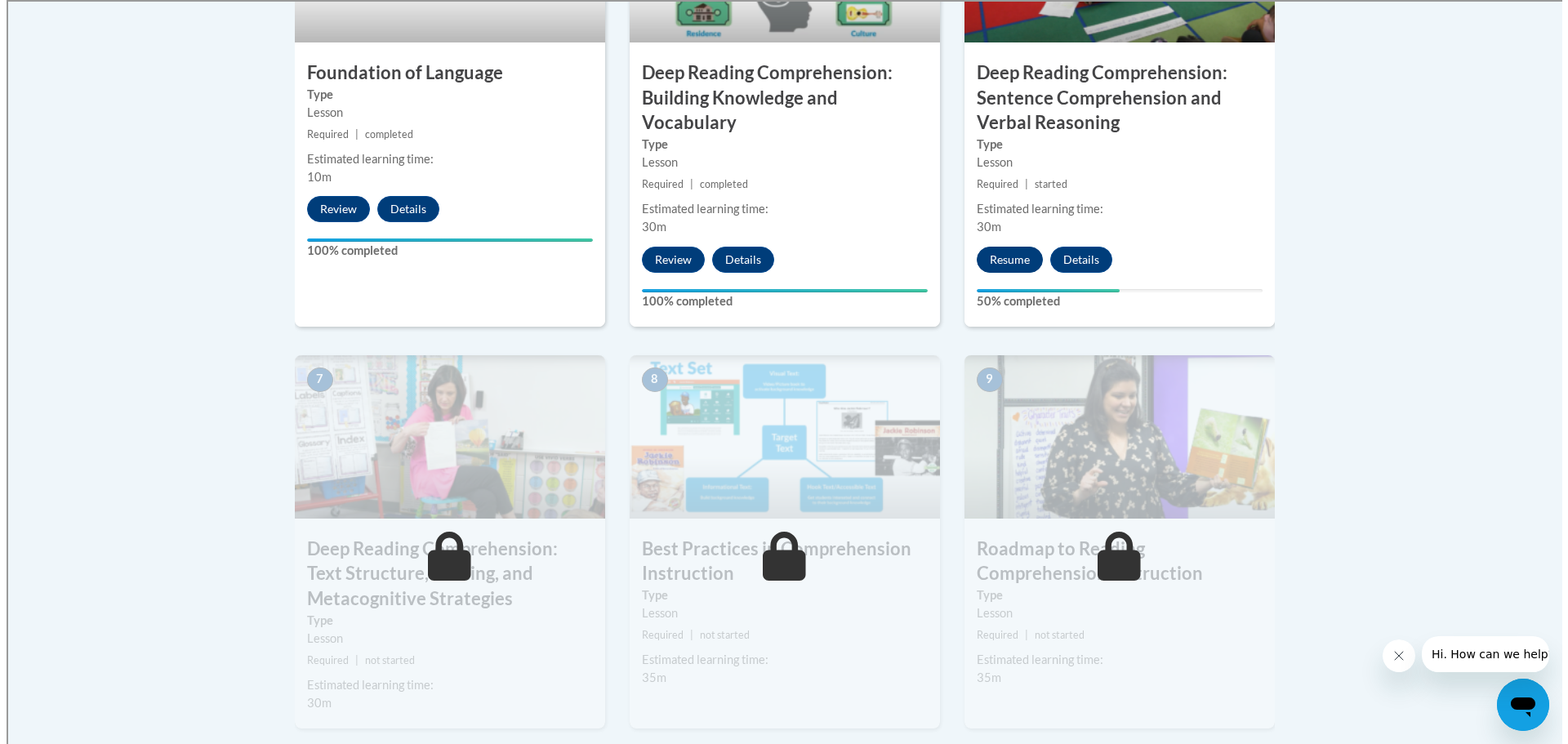
scroll to position [1094, 0]
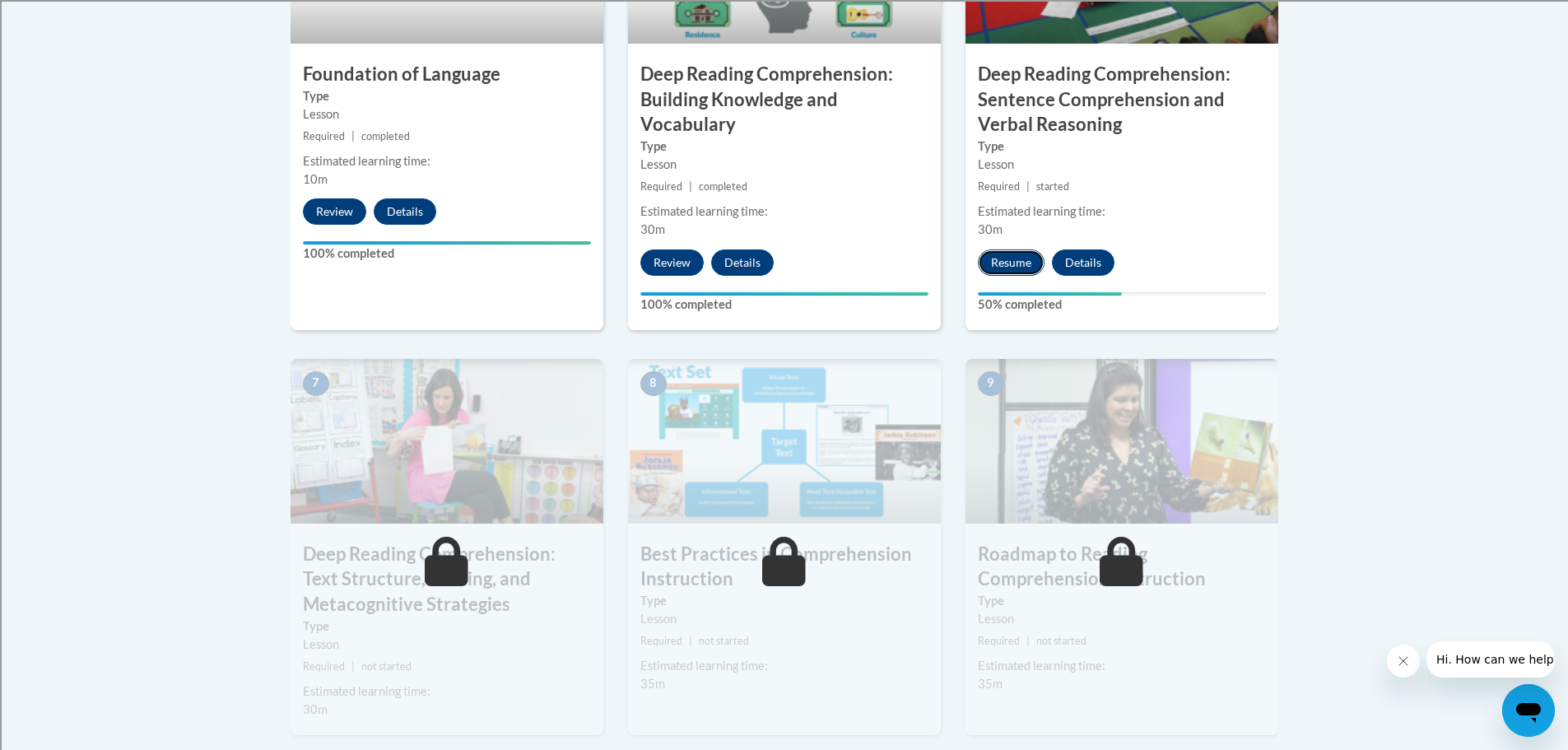
click at [996, 265] on button "Resume" at bounding box center [1011, 263] width 67 height 27
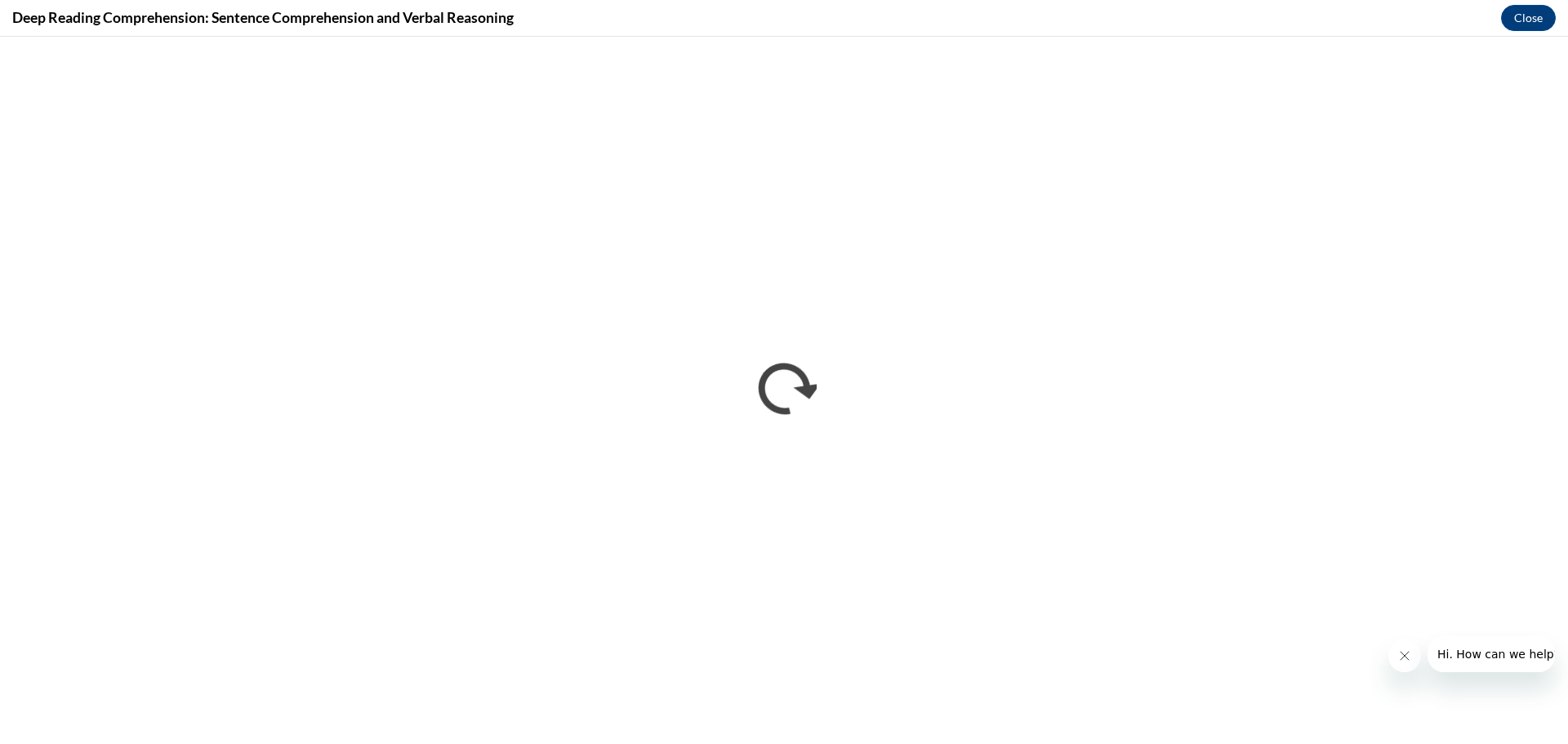
scroll to position [0, 0]
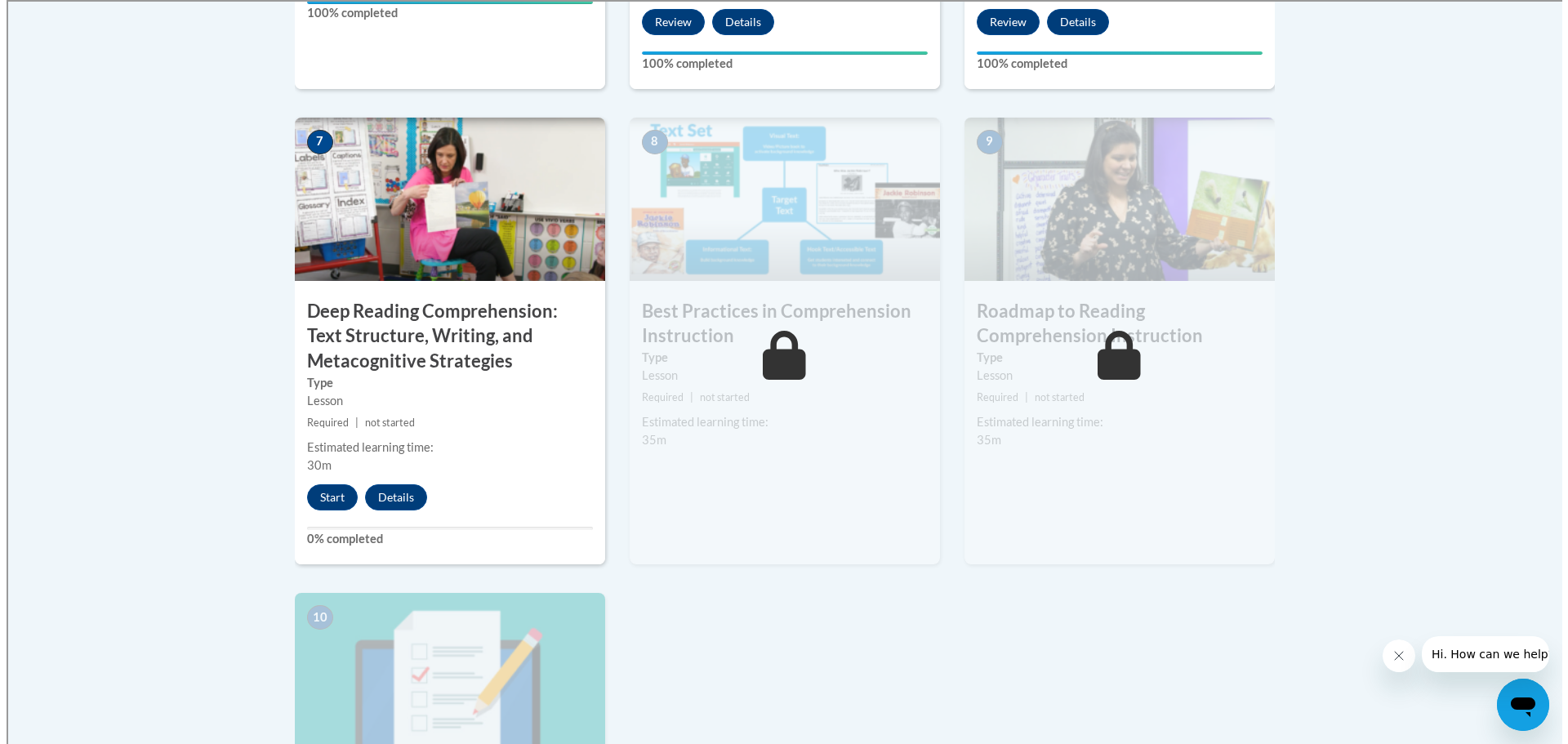
scroll to position [1347, 0]
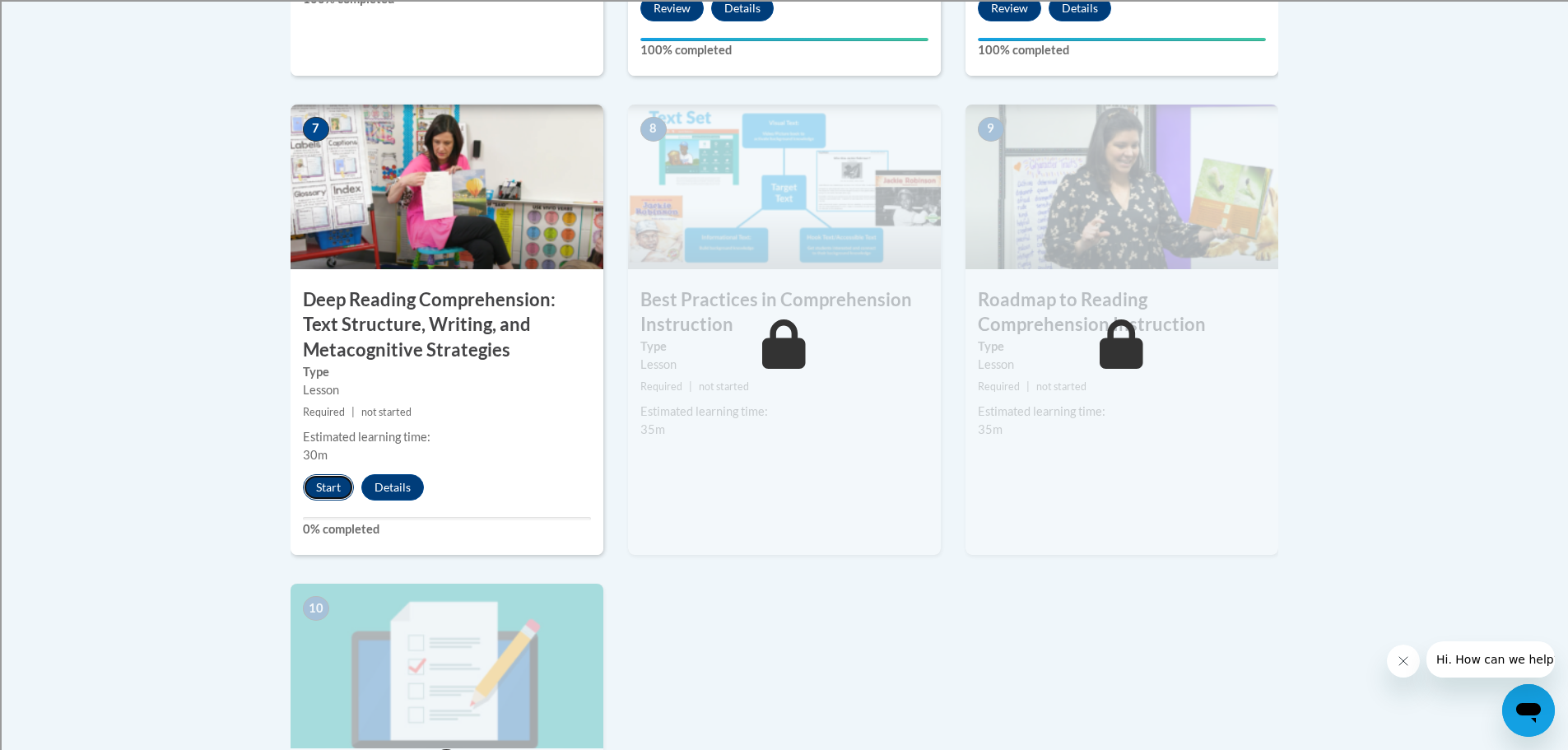
click at [346, 487] on button "Start" at bounding box center [328, 488] width 51 height 27
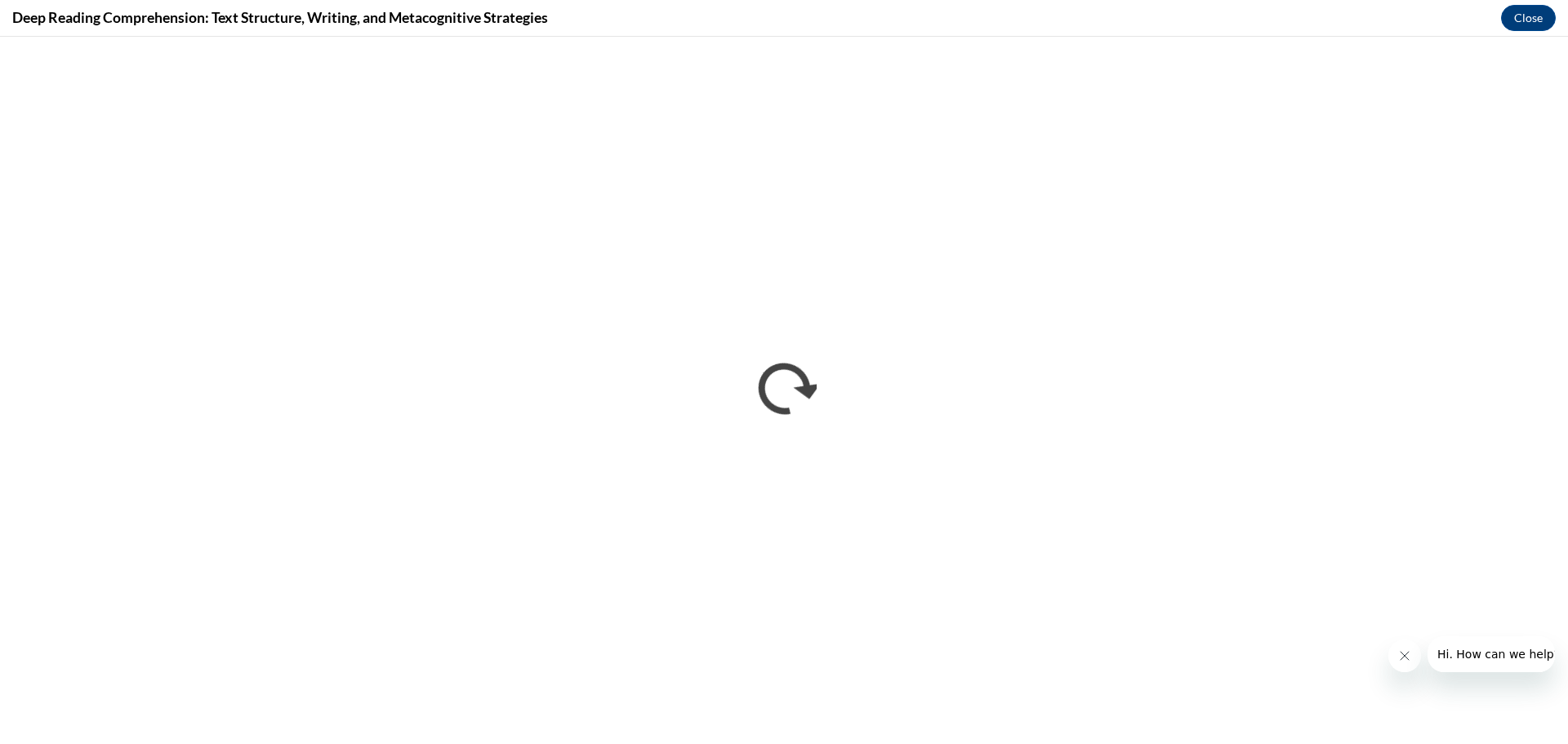
scroll to position [0, 0]
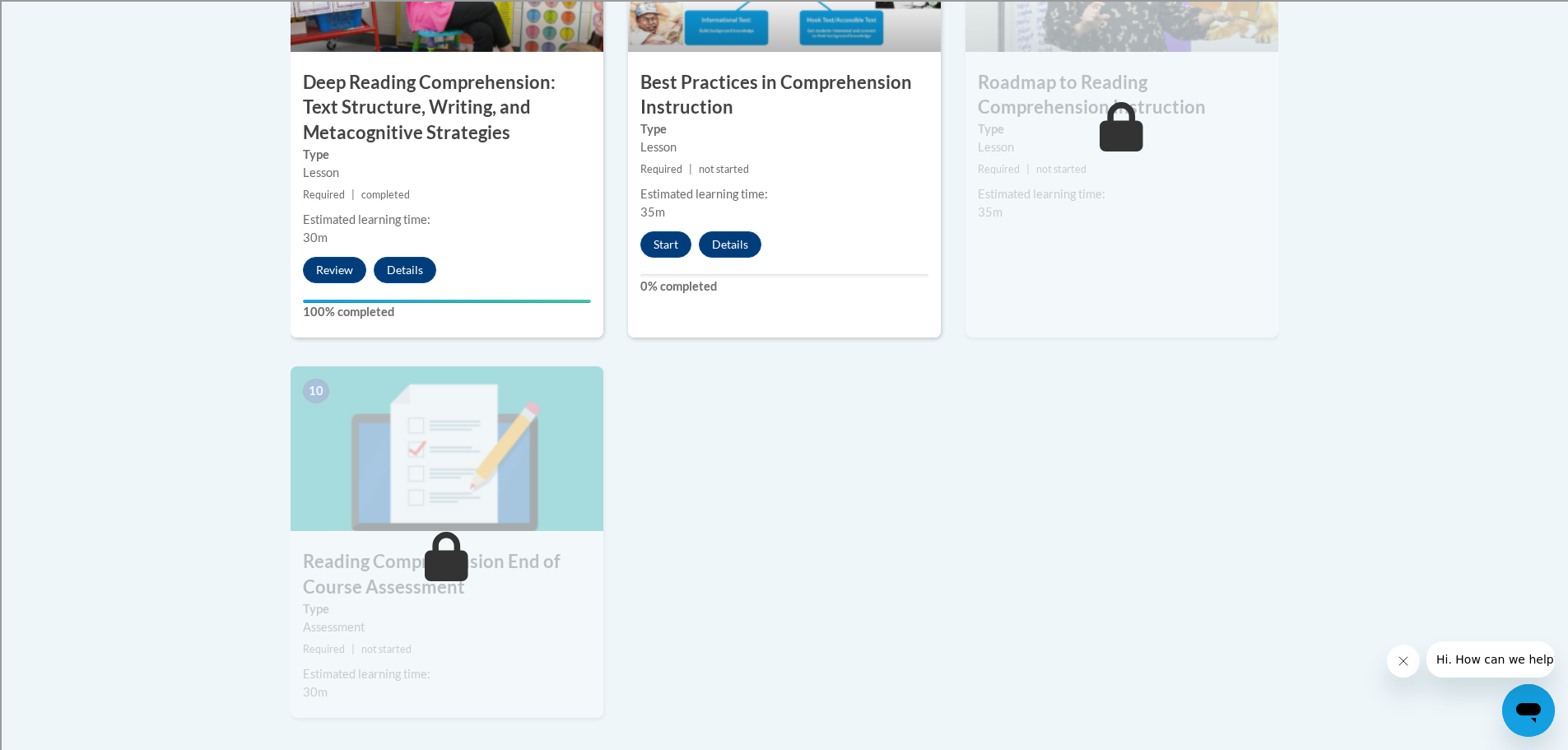
scroll to position [1599, 0]
